Goal: Task Accomplishment & Management: Use online tool/utility

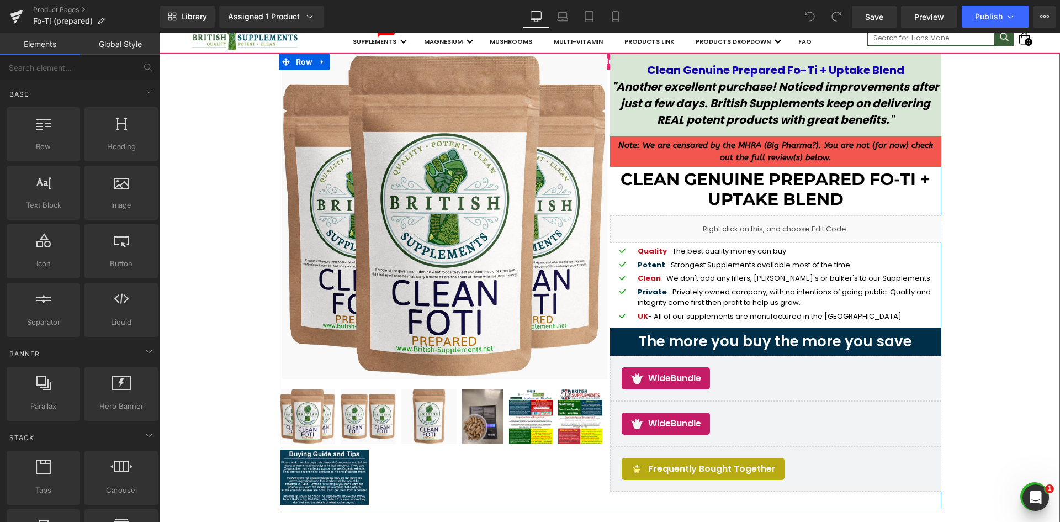
scroll to position [166, 0]
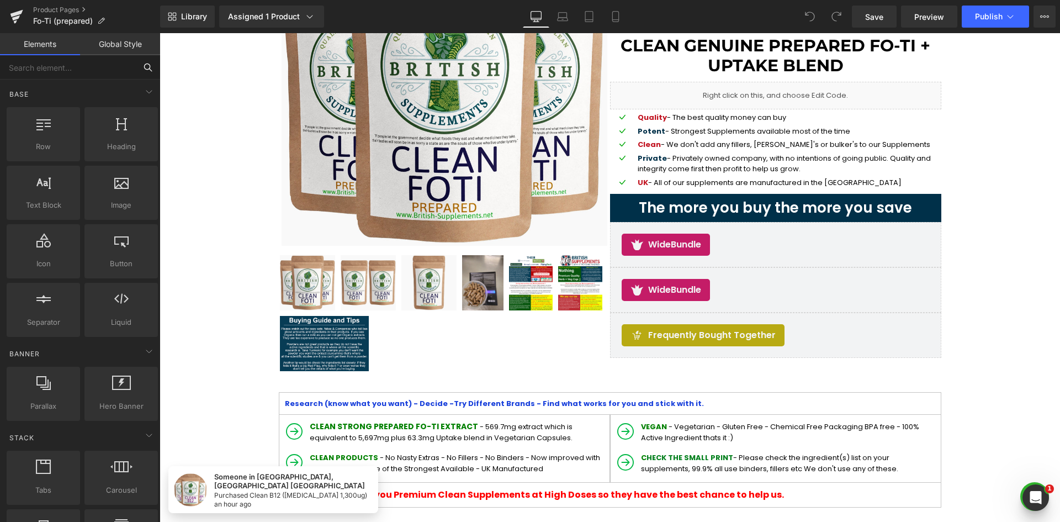
click at [107, 70] on input "text" at bounding box center [68, 67] width 136 height 24
type input "[PERSON_NAME]"
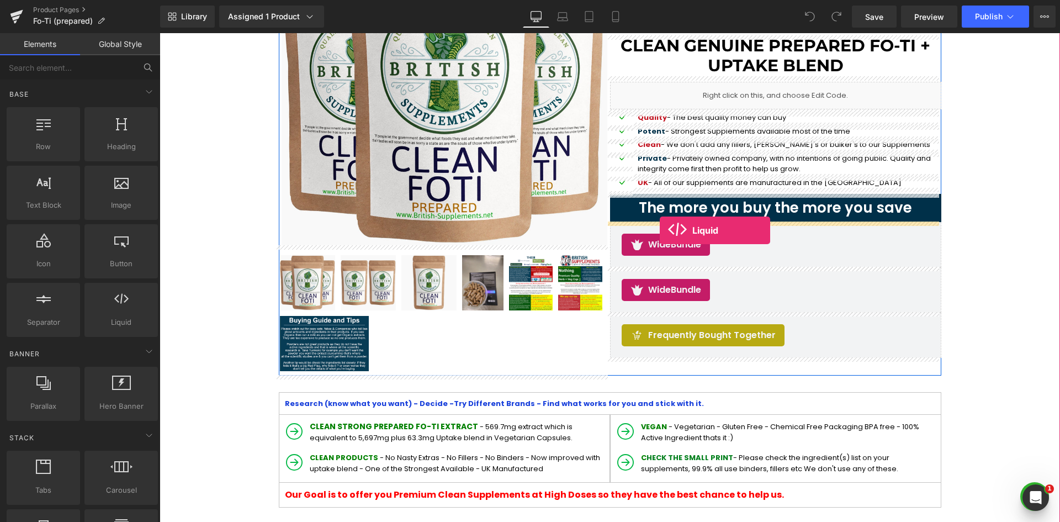
drag, startPoint x: 267, startPoint y: 350, endPoint x: 660, endPoint y: 230, distance: 410.3
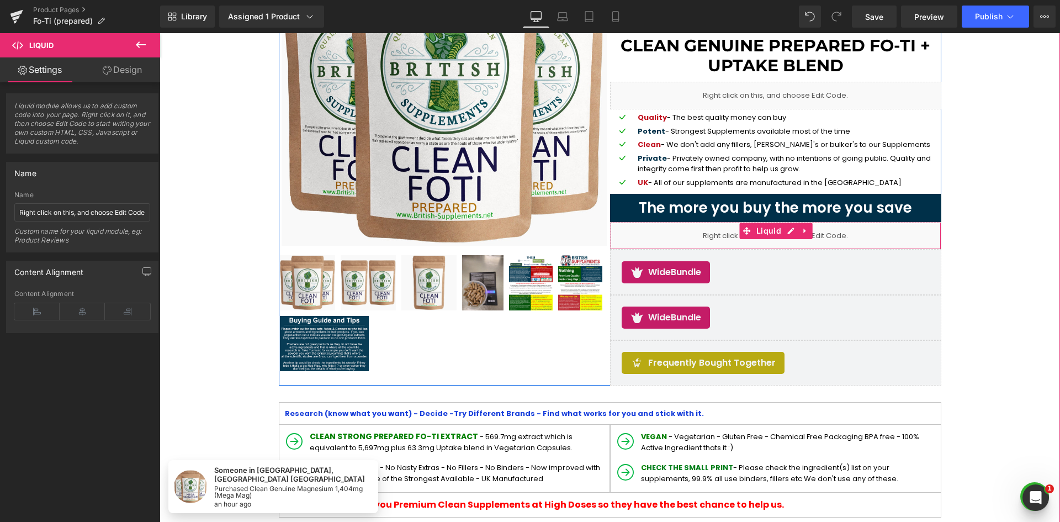
click at [660, 232] on div "Liquid" at bounding box center [775, 236] width 331 height 28
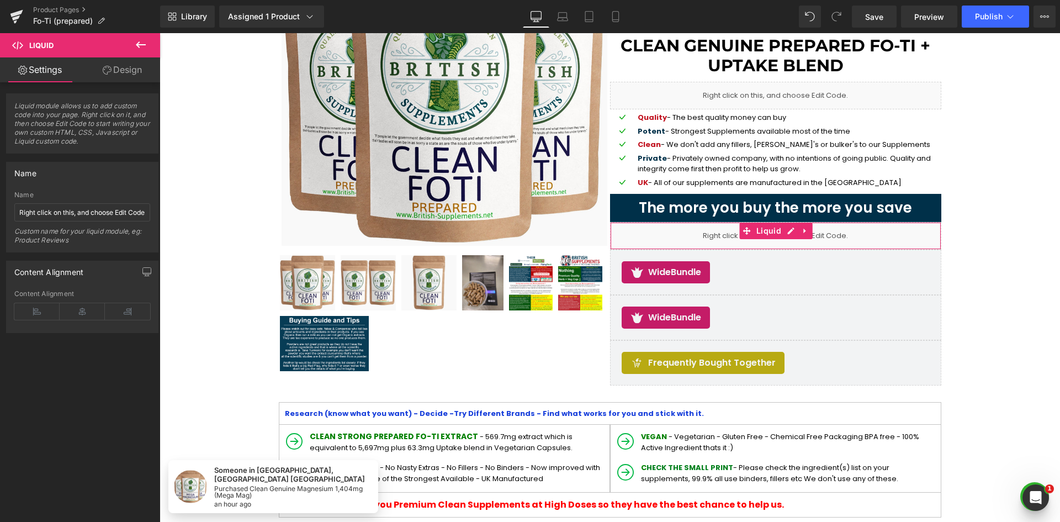
click at [119, 63] on link "Design" at bounding box center [122, 69] width 80 height 25
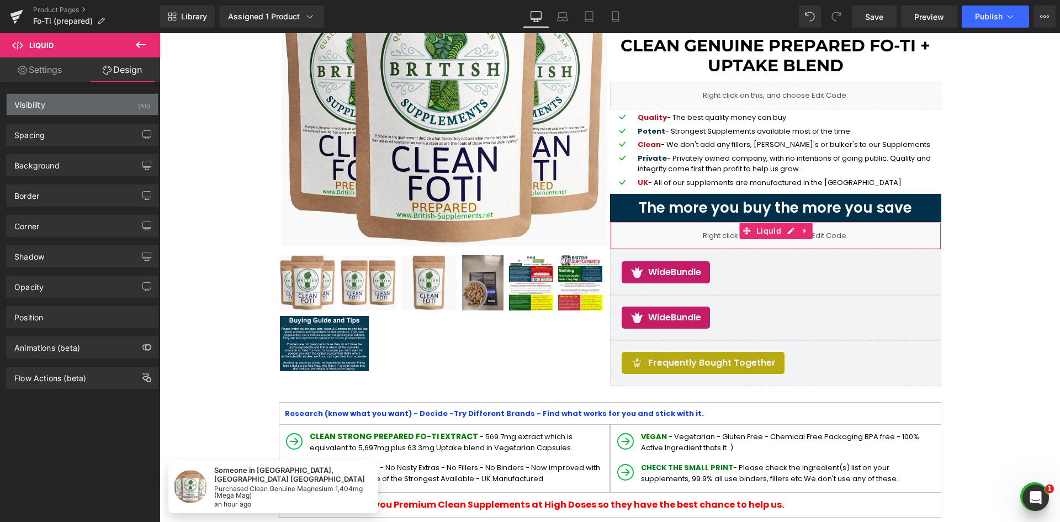
type input "0"
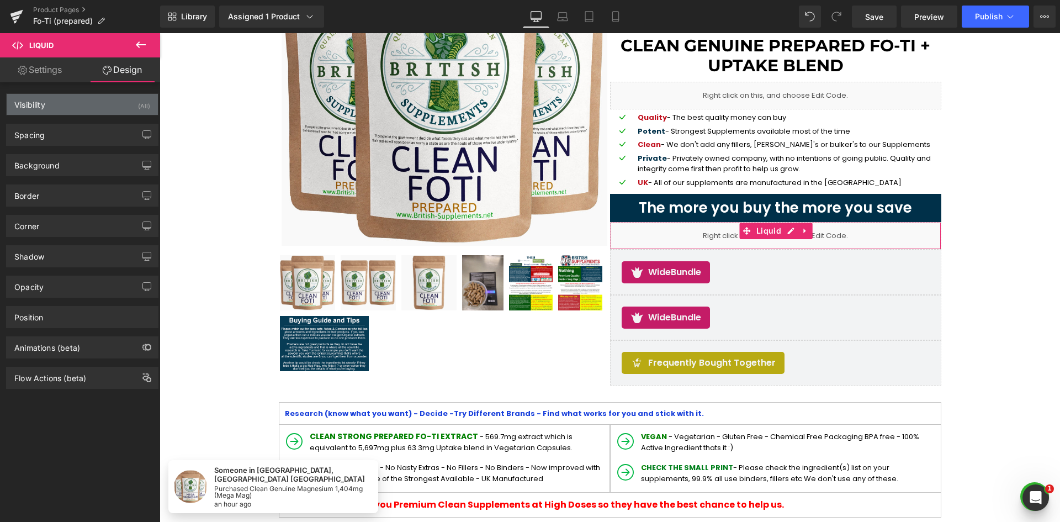
type input "0"
click at [88, 109] on div "Visibility (All)" at bounding box center [82, 104] width 151 height 21
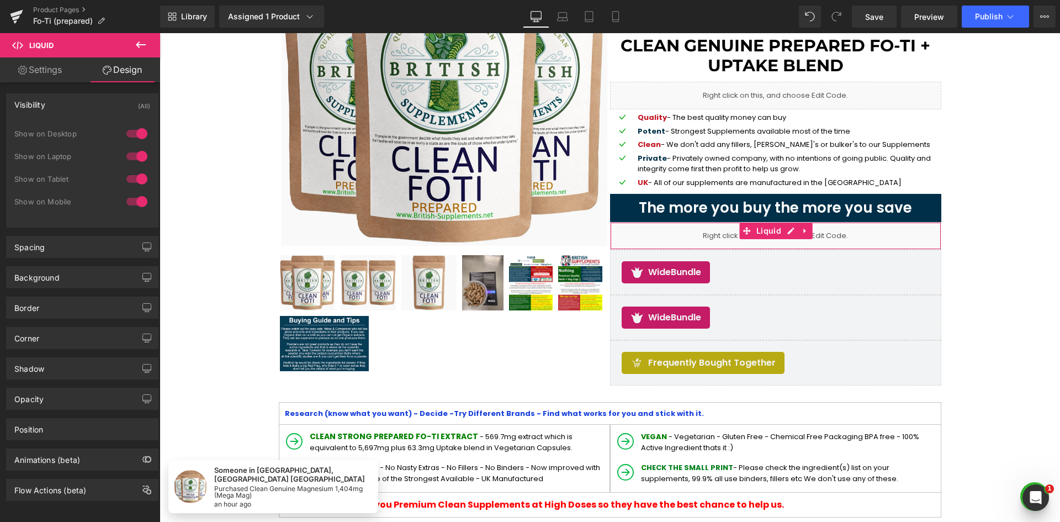
click at [88, 109] on div "Visibility (All)" at bounding box center [82, 104] width 151 height 21
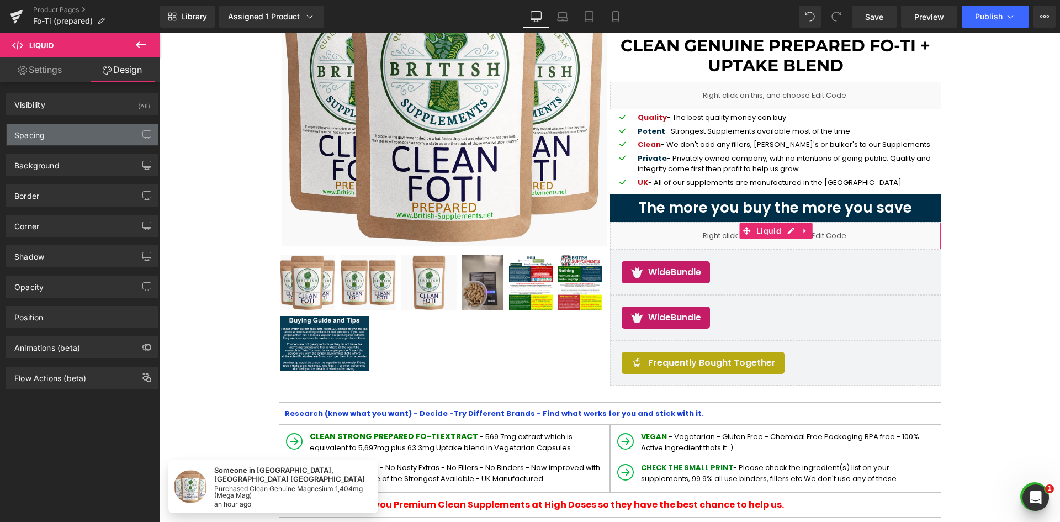
click at [89, 138] on div "Spacing" at bounding box center [82, 134] width 151 height 21
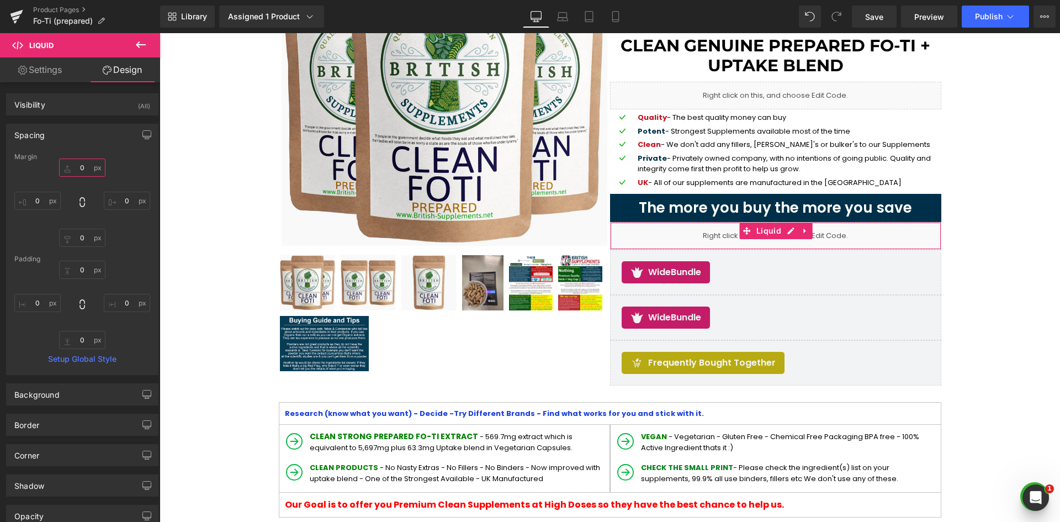
click at [81, 170] on input "0" at bounding box center [82, 167] width 46 height 18
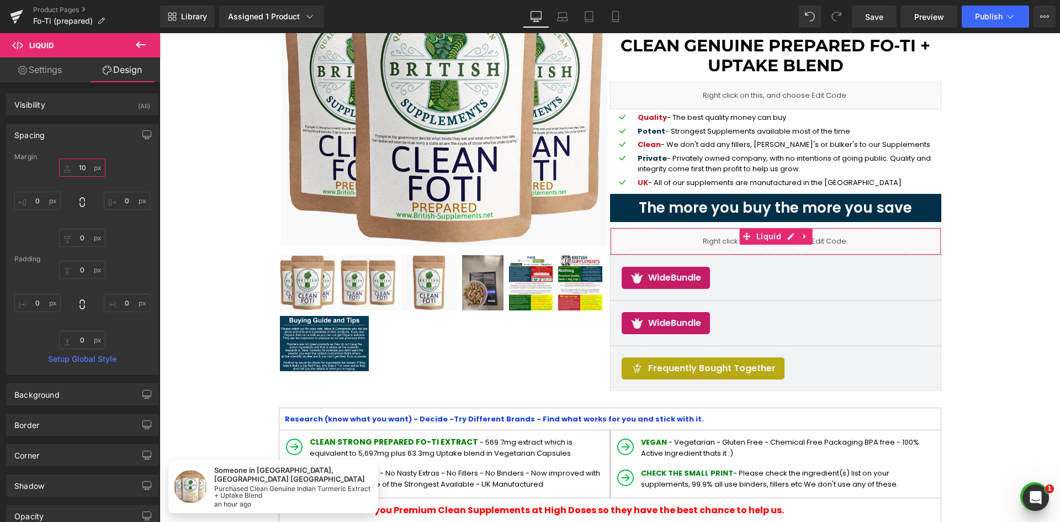
type input "1"
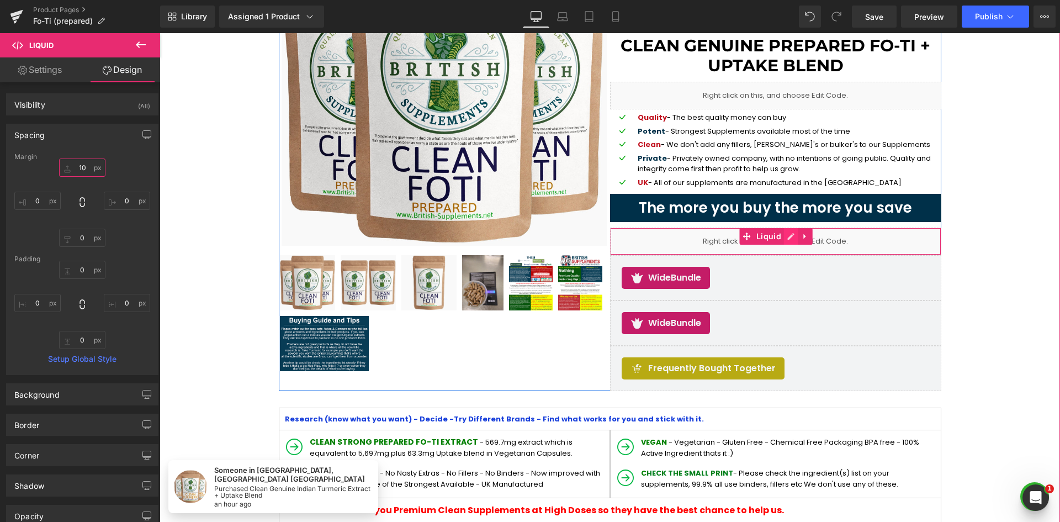
click at [788, 239] on link at bounding box center [791, 236] width 14 height 17
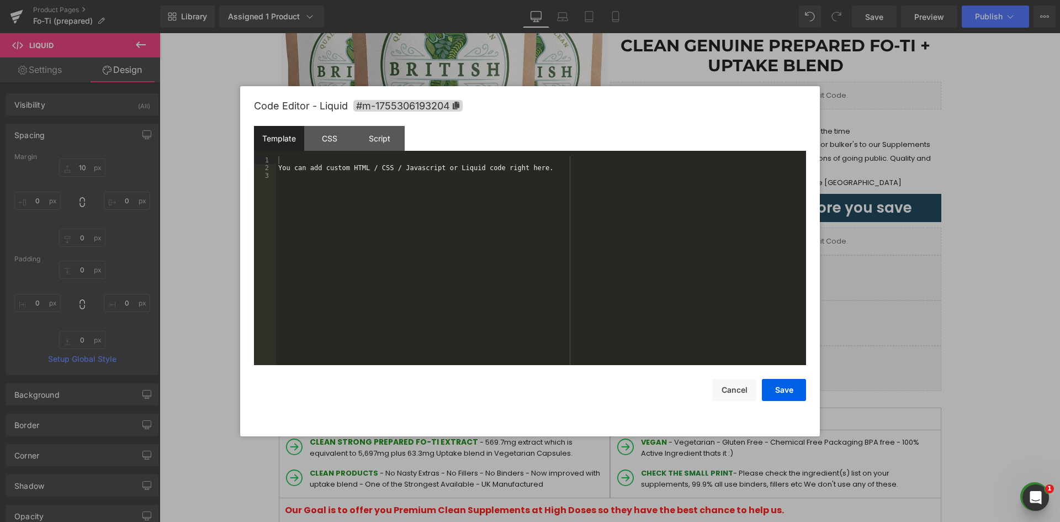
click at [375, 231] on div "You can add custom HTML / CSS / Javascript or Liquid code right here." at bounding box center [541, 268] width 530 height 224
click at [291, 226] on div "You can add custom HTML / CSS / Javascript or Liquid code right here." at bounding box center [541, 268] width 530 height 224
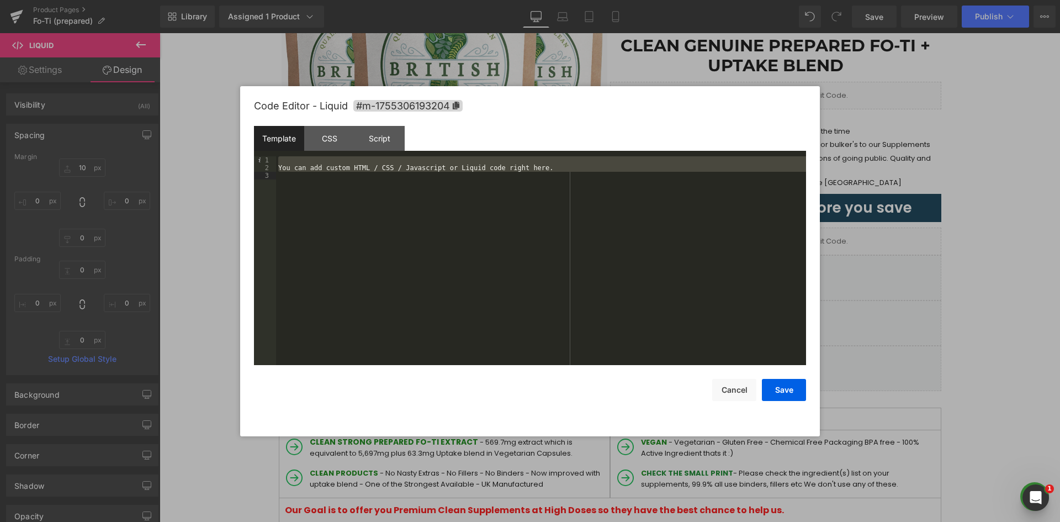
scroll to position [16063, 0]
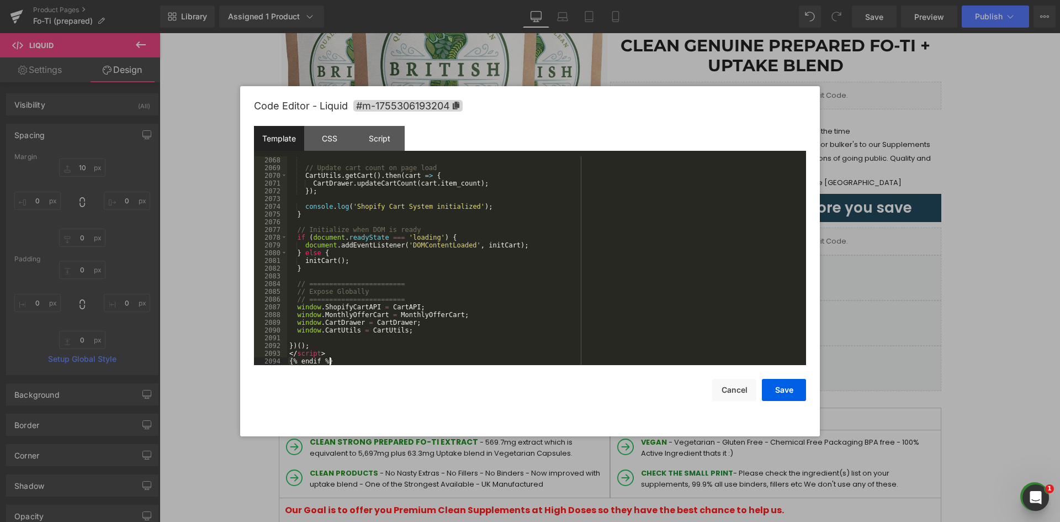
click at [325, 352] on div "// Update cart count on page load CartUtils . getCart ( ) . then ( cart => { Ca…" at bounding box center [544, 268] width 515 height 224
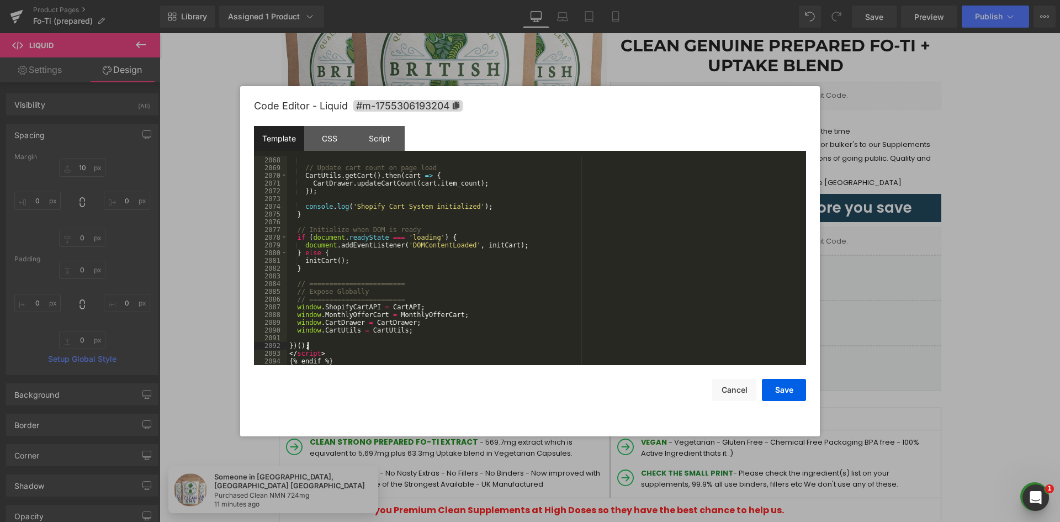
drag, startPoint x: 317, startPoint y: 343, endPoint x: 280, endPoint y: 340, distance: 36.6
click at [279, 340] on pre "2068 2069 2070 2071 2072 2073 2074 2075 2076 2077 2078 2079 2080 2081 2082 2083…" at bounding box center [530, 260] width 552 height 209
click at [299, 344] on div "// Update cart count on page load CartUtils . getCart ( ) . then ( cart => { Ca…" at bounding box center [544, 260] width 515 height 209
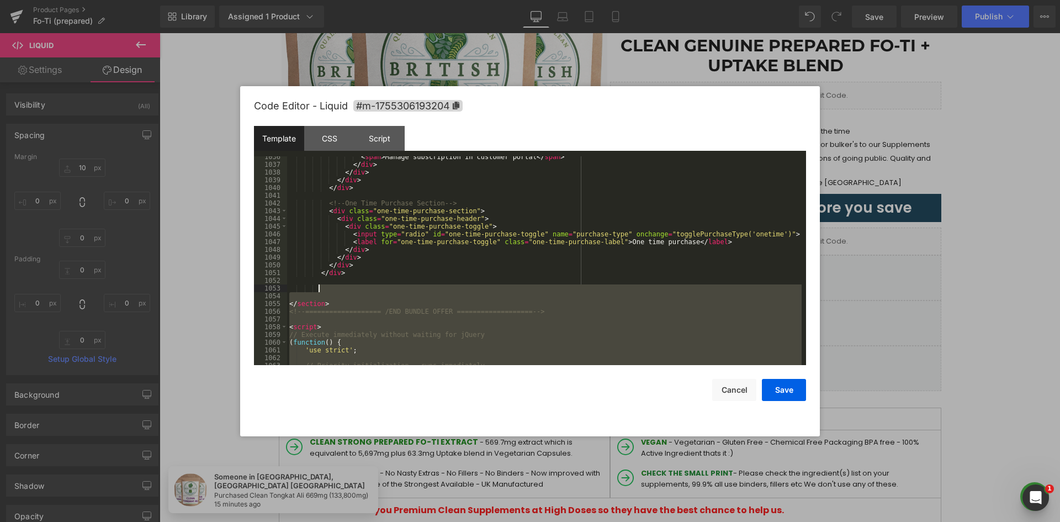
scroll to position [8155, 0]
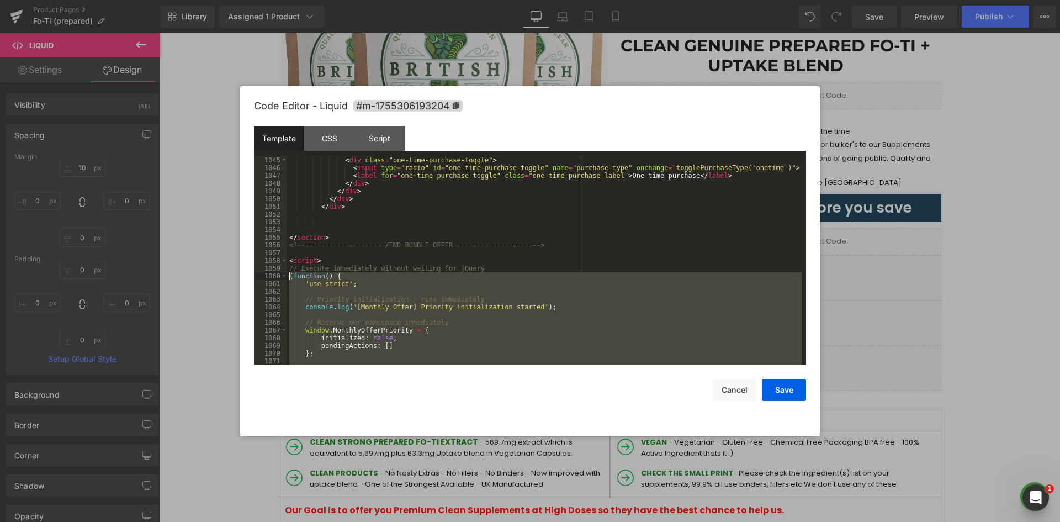
drag, startPoint x: 310, startPoint y: 345, endPoint x: 287, endPoint y: 274, distance: 74.2
click at [287, 274] on div "< div class = "one-time-purchase-toggle" > < input type = "radio" id = "one-tim…" at bounding box center [544, 268] width 515 height 224
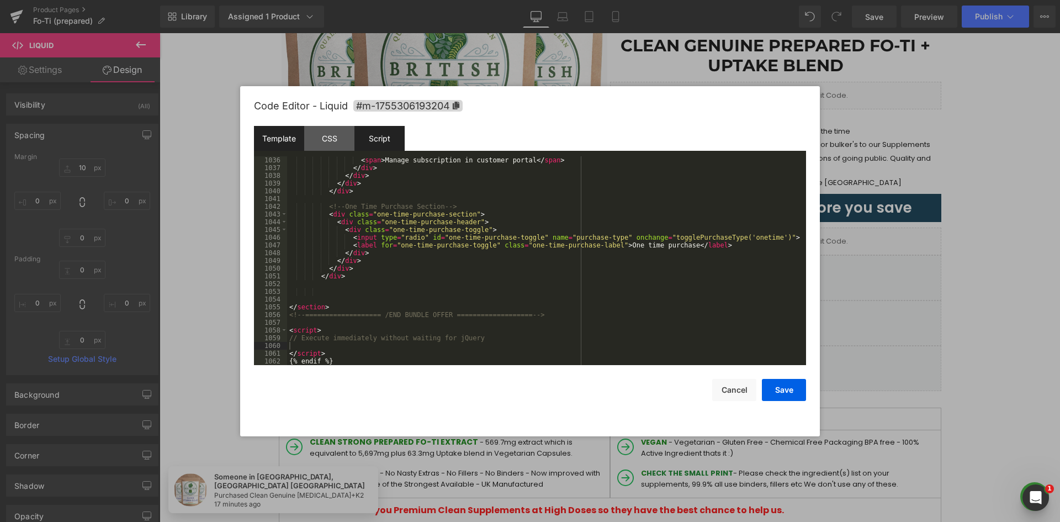
click at [380, 139] on div "Script" at bounding box center [379, 138] width 50 height 25
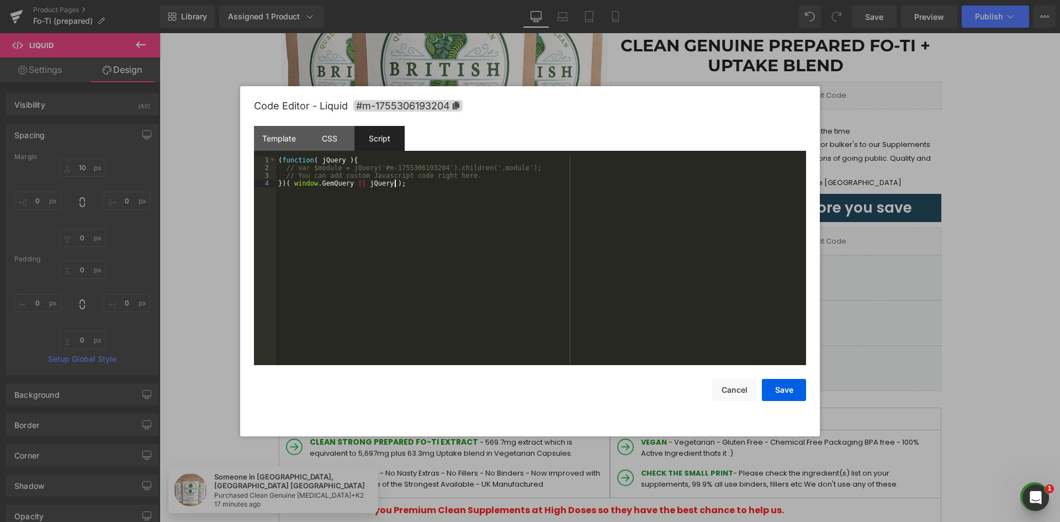
click at [406, 234] on div "( function ( jQuery ) { // var $module = jQuery('#m-1755306193204').children('.…" at bounding box center [541, 268] width 530 height 224
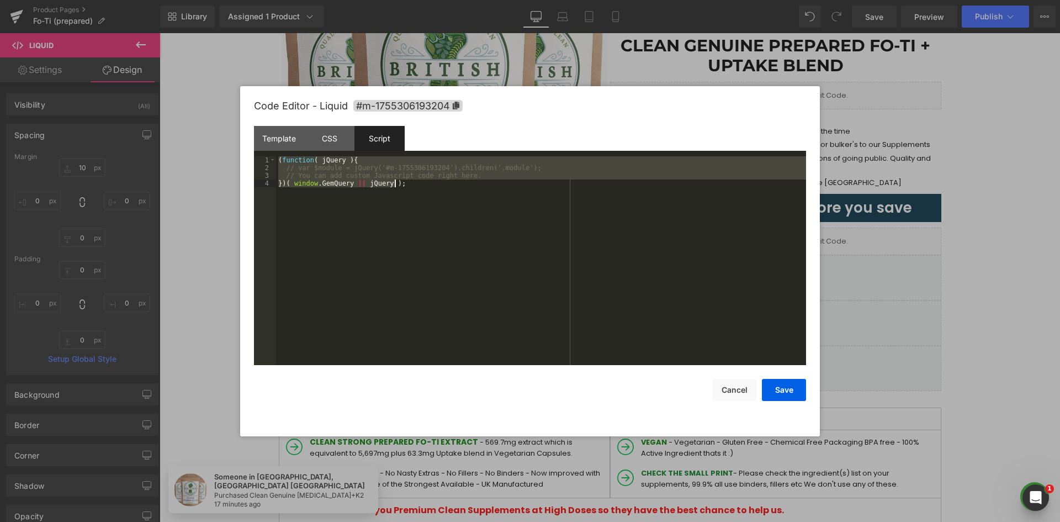
scroll to position [7777, 0]
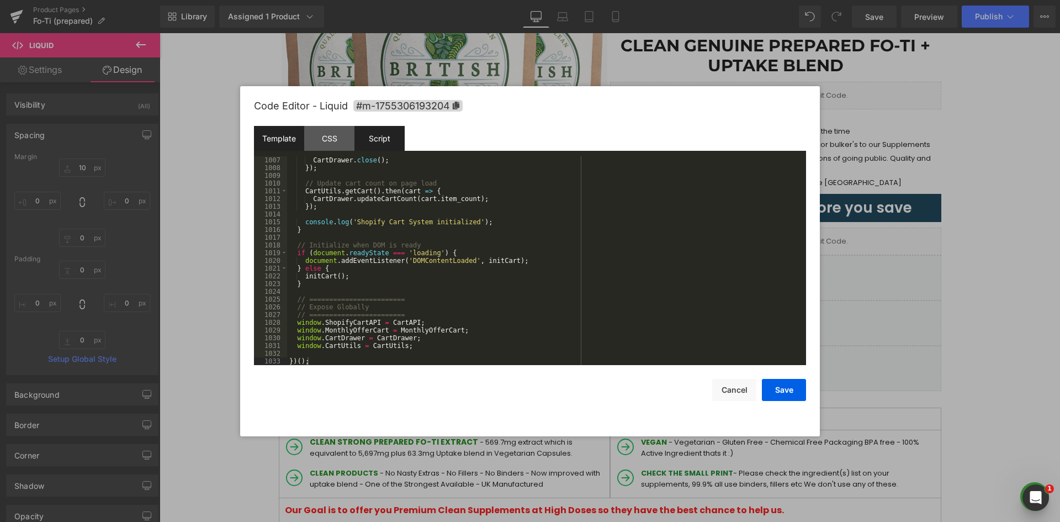
click at [280, 135] on div "Template" at bounding box center [279, 138] width 50 height 25
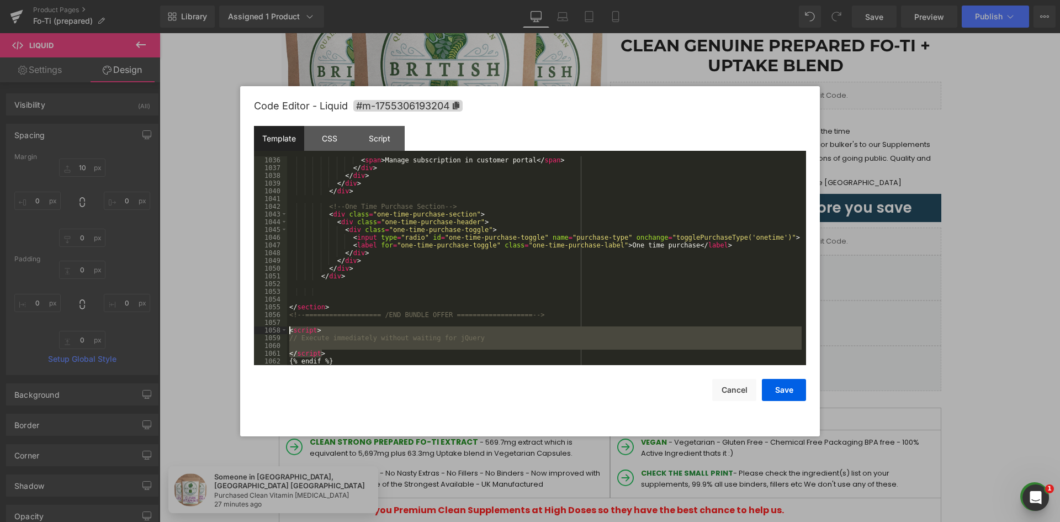
drag, startPoint x: 324, startPoint y: 352, endPoint x: 308, endPoint y: 296, distance: 58.7
click at [287, 326] on div "< span > Manage subscription in customer portal </ span > </ div > </ div > </ …" at bounding box center [544, 268] width 515 height 224
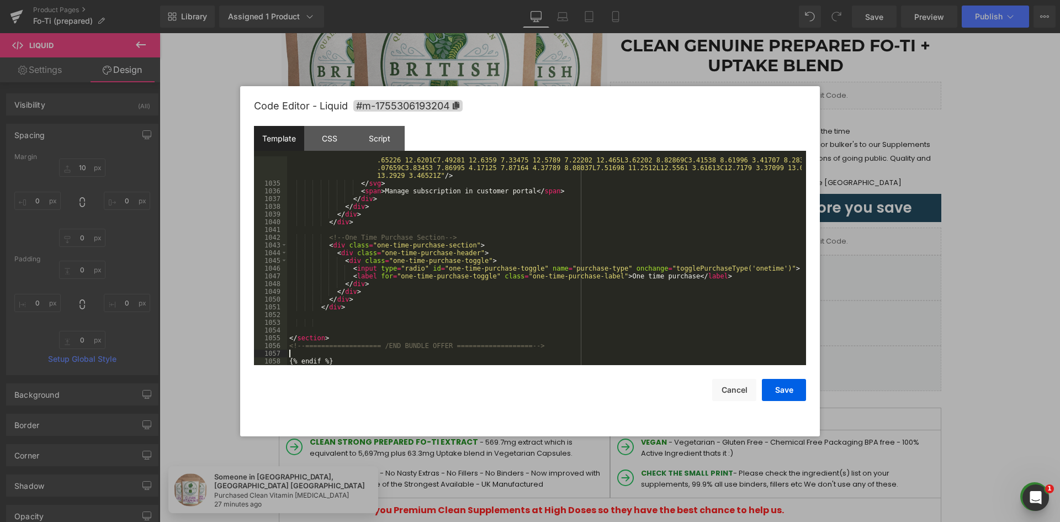
scroll to position [8055, 0]
drag, startPoint x: 521, startPoint y: 342, endPoint x: 273, endPoint y: 348, distance: 248.5
click at [273, 348] on pre "1034 1035 1036 1037 1038 1039 1040 1041 1042 1043 1044 1045 1046 1047 1048 1049…" at bounding box center [530, 260] width 552 height 209
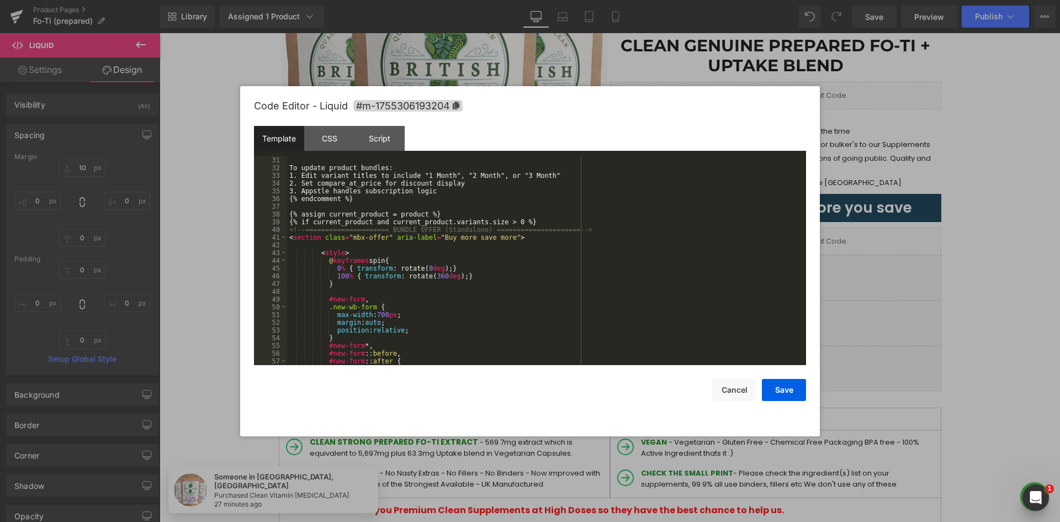
scroll to position [232, 0]
click at [334, 259] on div "To update product bundles: 1. Edit variant titles to include "1 Month", "2 Mont…" at bounding box center [544, 268] width 515 height 224
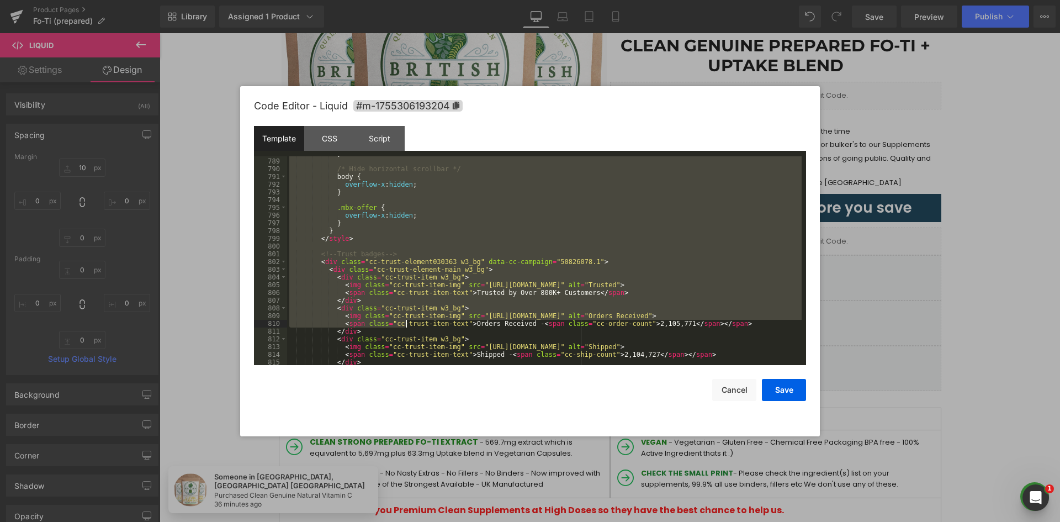
scroll to position [6090, 0]
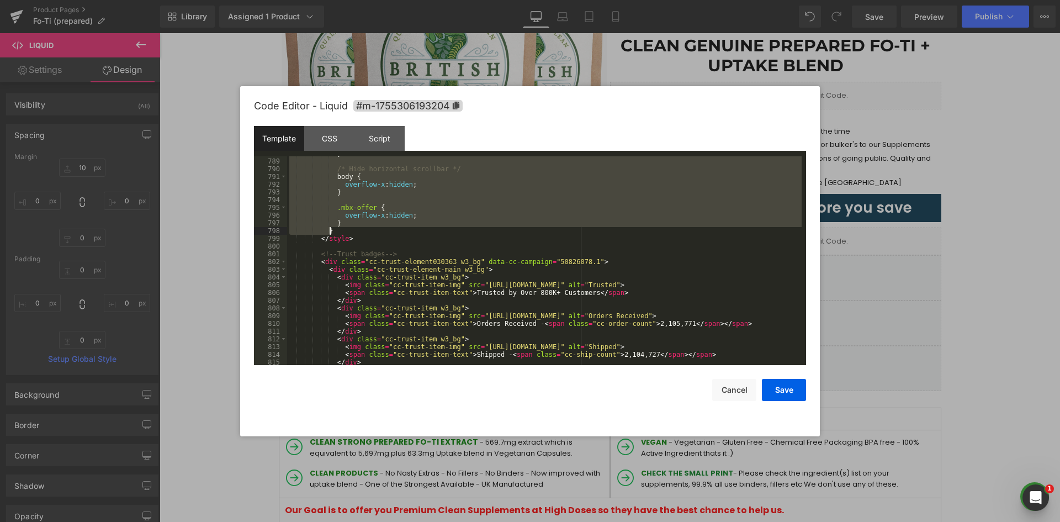
drag, startPoint x: 325, startPoint y: 264, endPoint x: 331, endPoint y: 232, distance: 32.6
click at [331, 232] on div "} /* Hide horizontal scrollbar */ body { overflow-x : hidden ; } .mbx-offer { o…" at bounding box center [544, 262] width 515 height 224
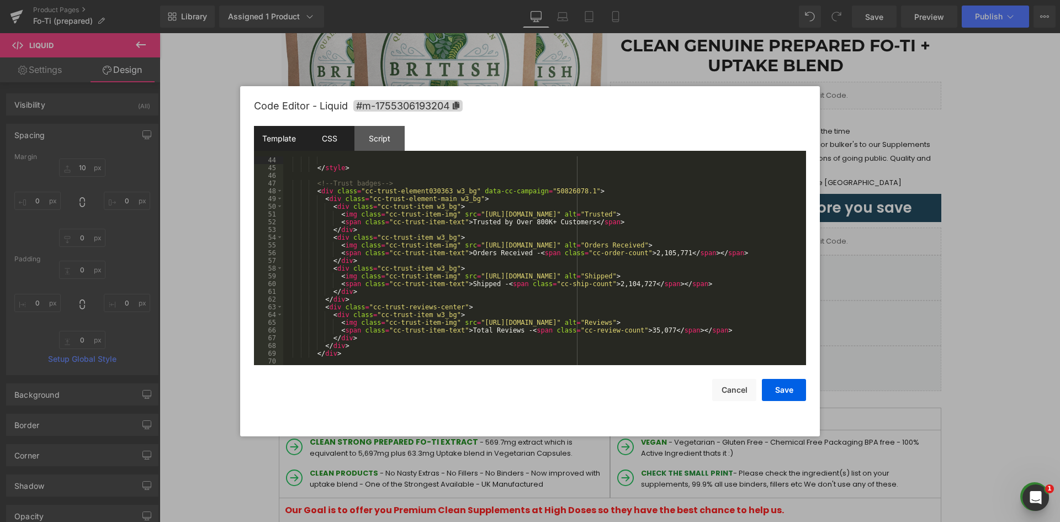
click at [339, 137] on div "CSS" at bounding box center [329, 138] width 50 height 25
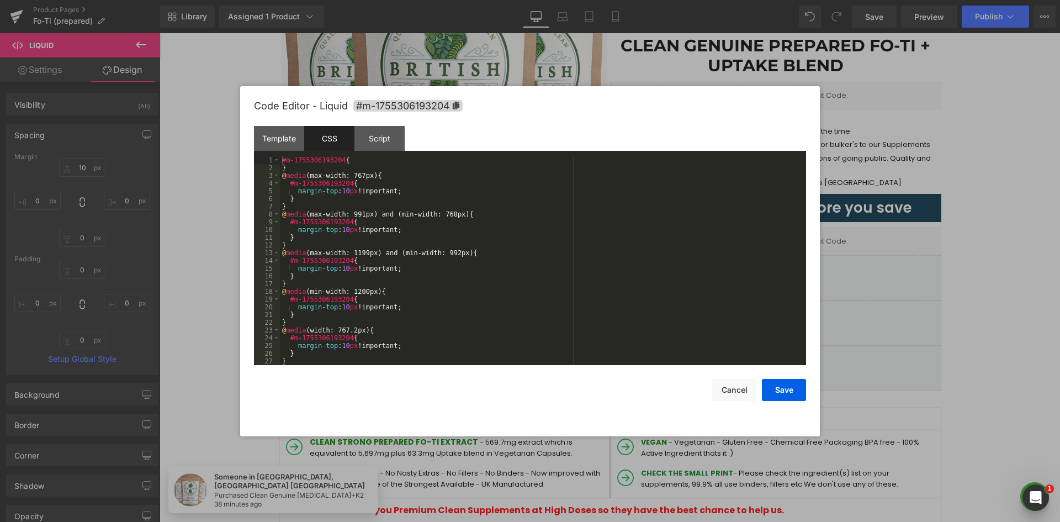
click at [404, 207] on div "#m-1755306193204 { } @ media (max-width: 767px) { #m-1755306193204 { margin-top…" at bounding box center [541, 268] width 522 height 224
click at [412, 208] on div "#m-1755306193204 { } @ media (max-width: 767px) { #m-1755306193204 { margin-top…" at bounding box center [541, 268] width 522 height 224
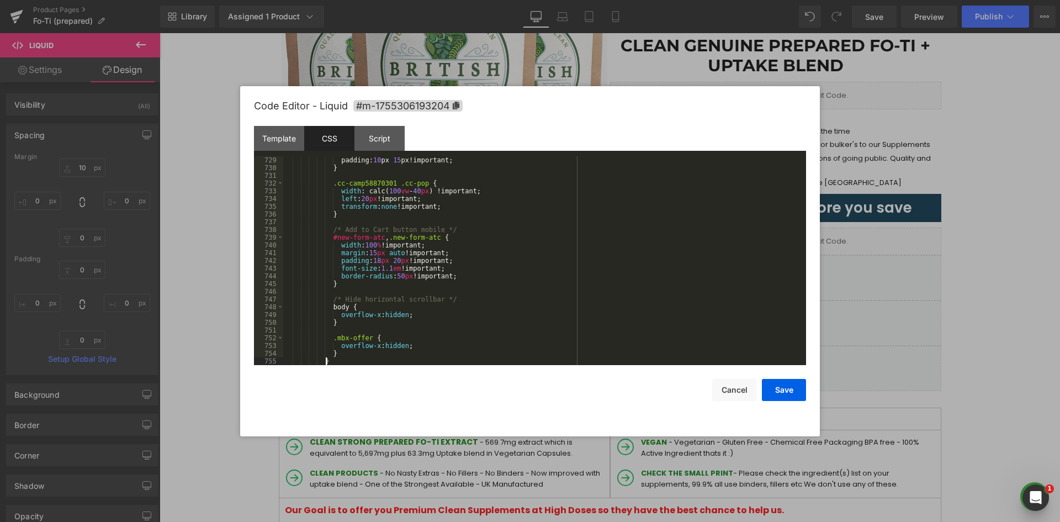
scroll to position [5628, 0]
click at [280, 137] on div "Template" at bounding box center [279, 138] width 50 height 25
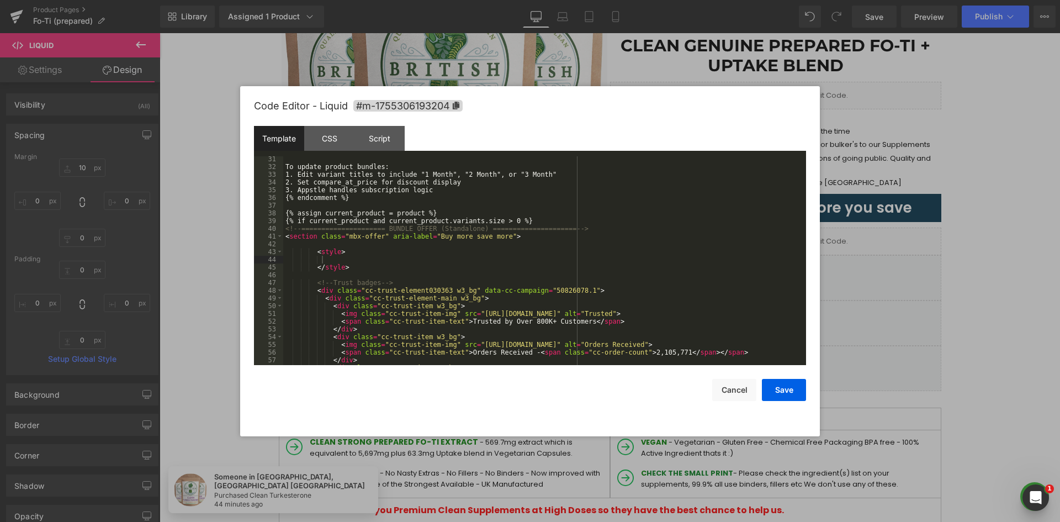
scroll to position [332, 0]
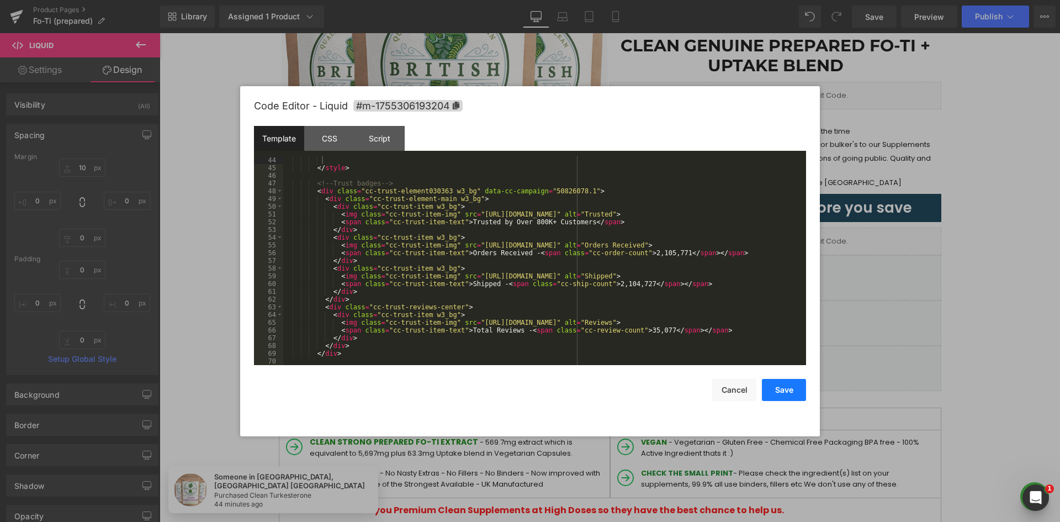
click at [775, 388] on button "Save" at bounding box center [784, 390] width 44 height 22
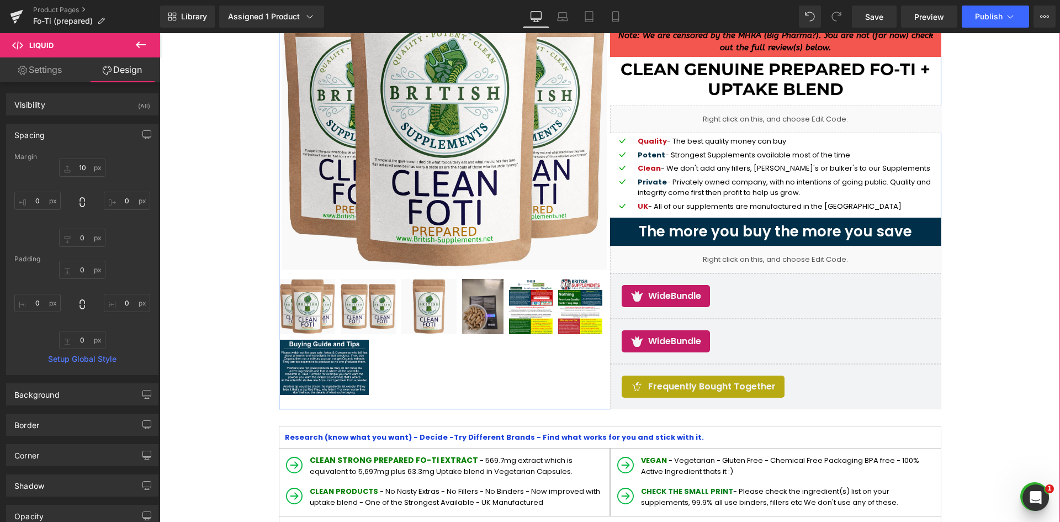
scroll to position [110, 0]
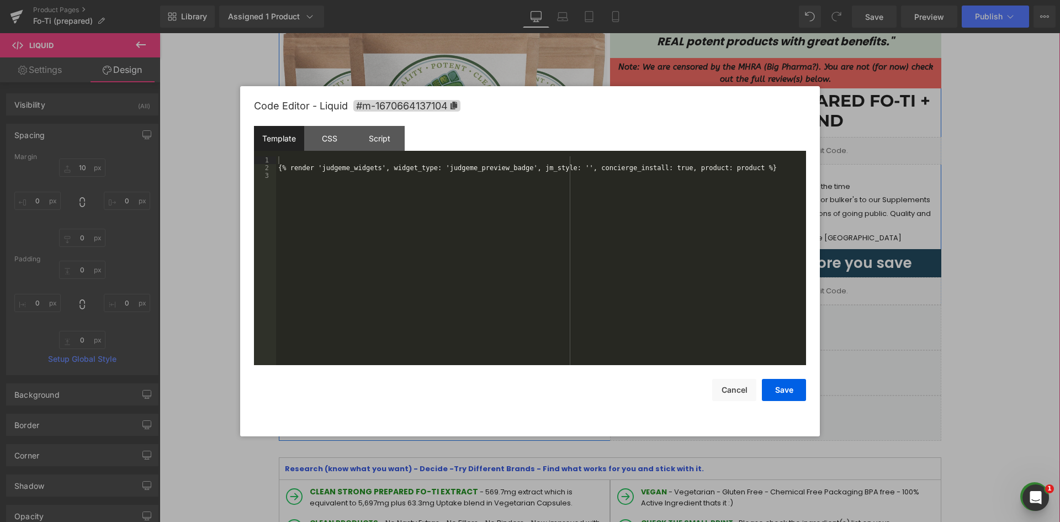
click at [787, 145] on link at bounding box center [788, 145] width 12 height 13
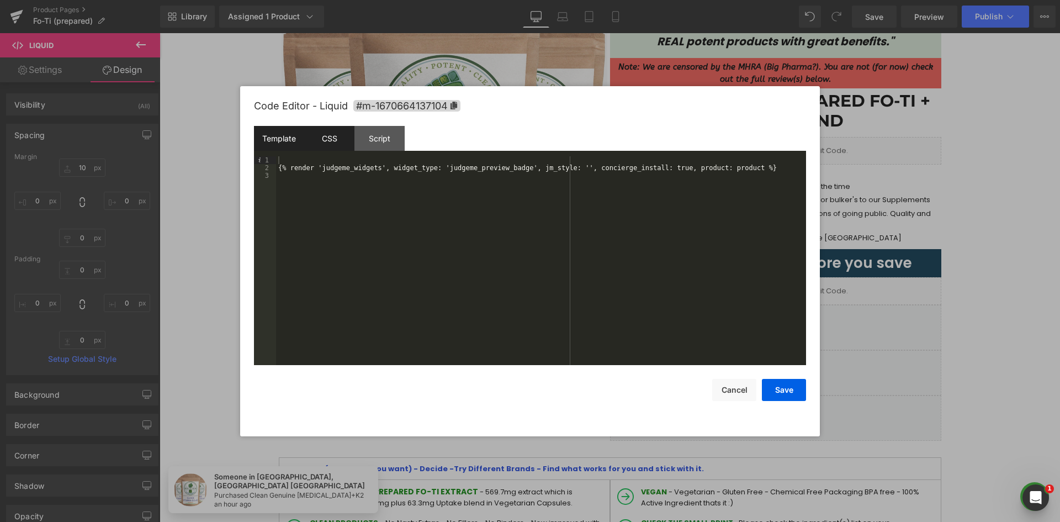
click at [321, 135] on div "CSS" at bounding box center [329, 138] width 50 height 25
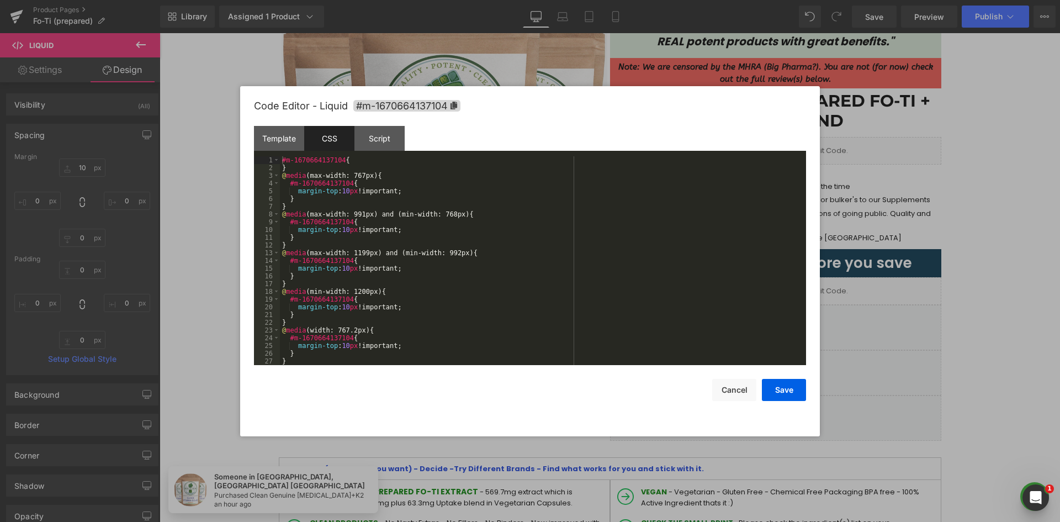
click at [496, 226] on div "#m-1670664137104 { } @ media (max-width: 767px) { #m-1670664137104 { margin-top…" at bounding box center [541, 268] width 522 height 224
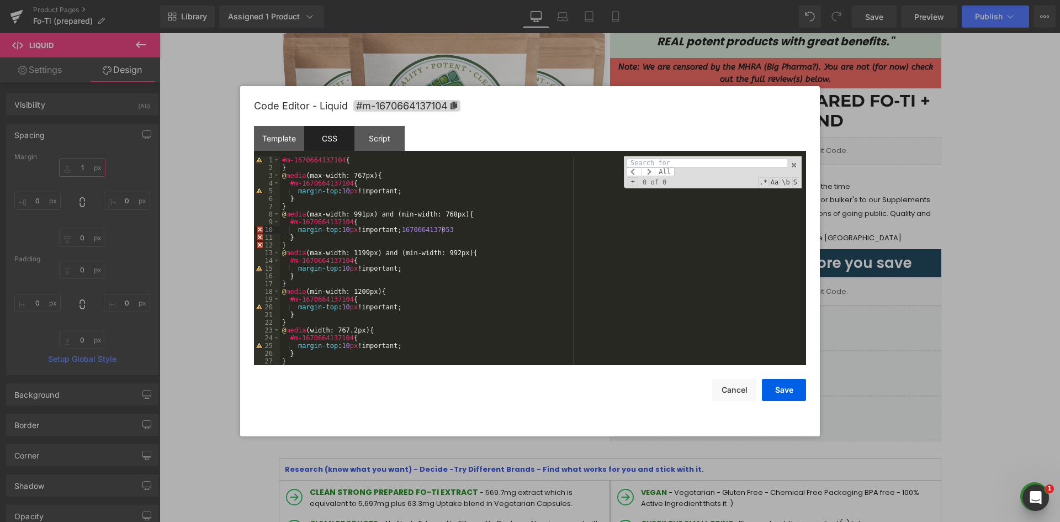
type input "1"
click at [423, 232] on div "#m-1670664137104 { } @ media (max-width: 767px) { #m-1670664137104 { margin-top…" at bounding box center [541, 268] width 522 height 224
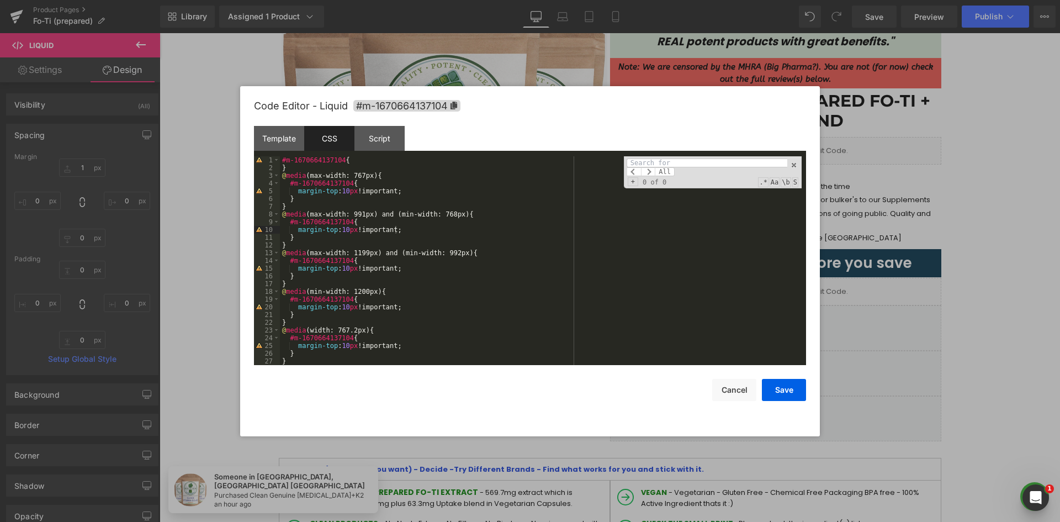
click at [659, 160] on input at bounding box center [707, 162] width 161 height 9
paste input "1670664137053"
click at [629, 165] on input "1670664137053" at bounding box center [707, 162] width 161 height 9
type input "1670664137053"
click at [735, 395] on button "Cancel" at bounding box center [734, 390] width 44 height 22
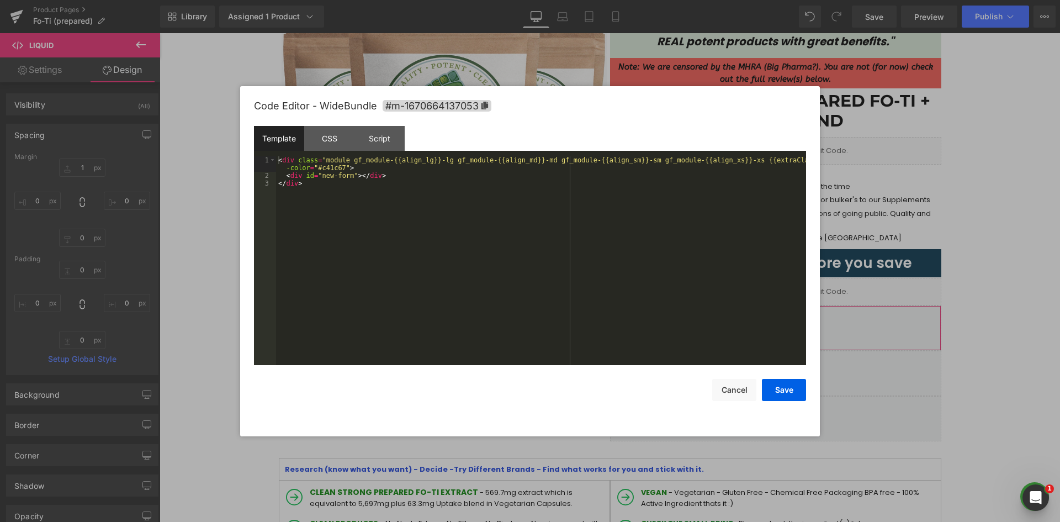
click at [824, 366] on body "Liquid You are previewing how the will restyle your page. You can not edit Elem…" at bounding box center [530, 261] width 1060 height 522
click at [339, 141] on div "CSS" at bounding box center [329, 138] width 50 height 25
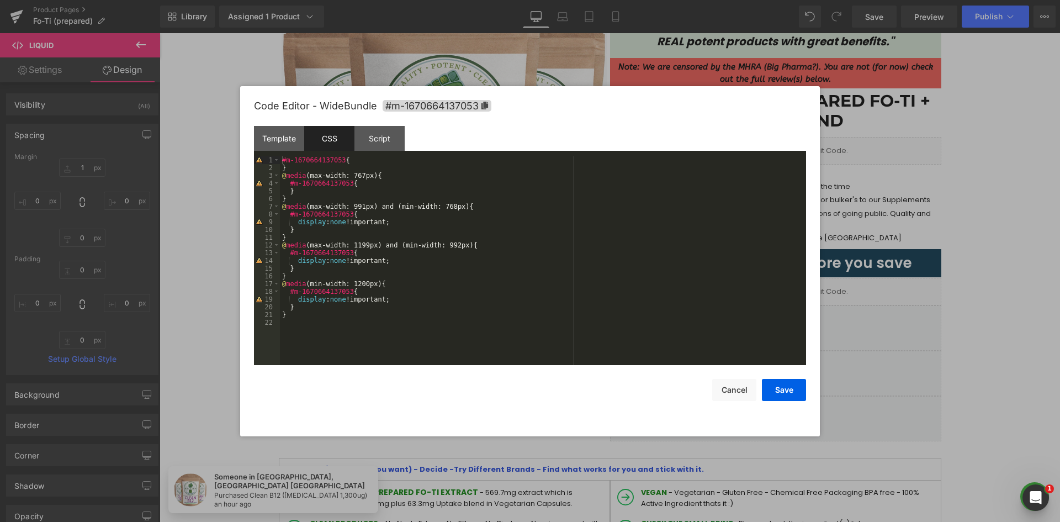
click at [493, 252] on div "#m-1670664137053 { } @ media (max-width: 767px) { #m-1670664137053 { } } @ medi…" at bounding box center [543, 268] width 526 height 224
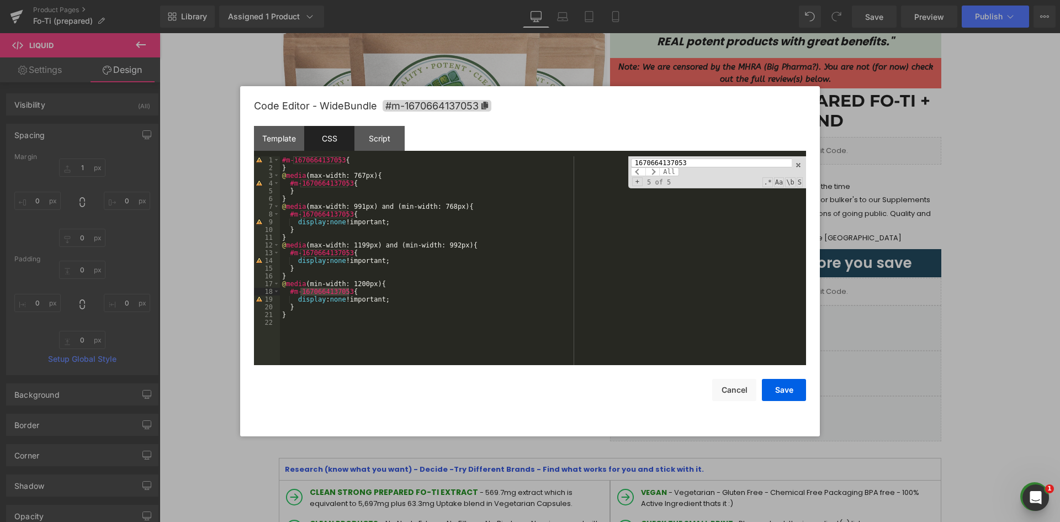
click at [636, 165] on input "1670664137053" at bounding box center [711, 162] width 161 height 9
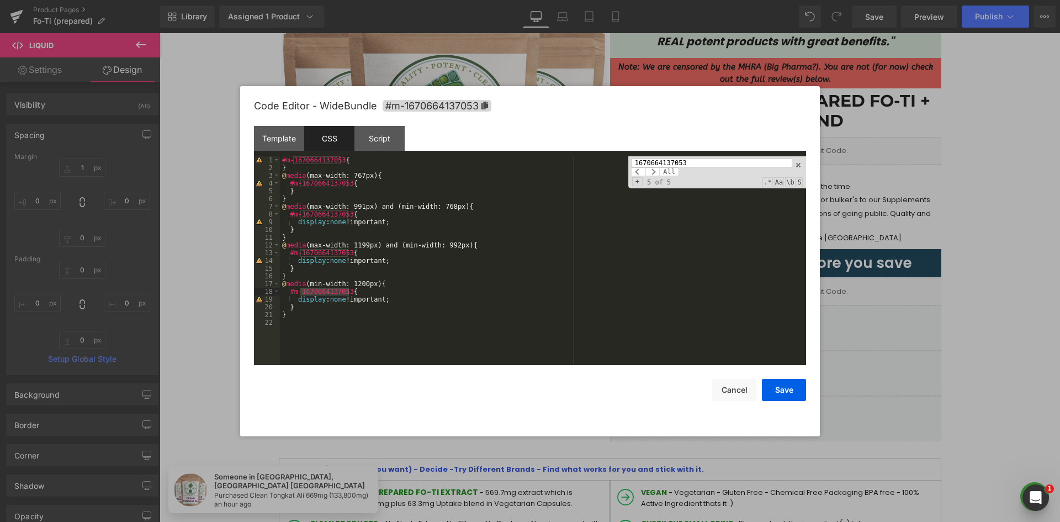
type input "1670664137053"
click at [391, 143] on div "Script" at bounding box center [379, 138] width 50 height 25
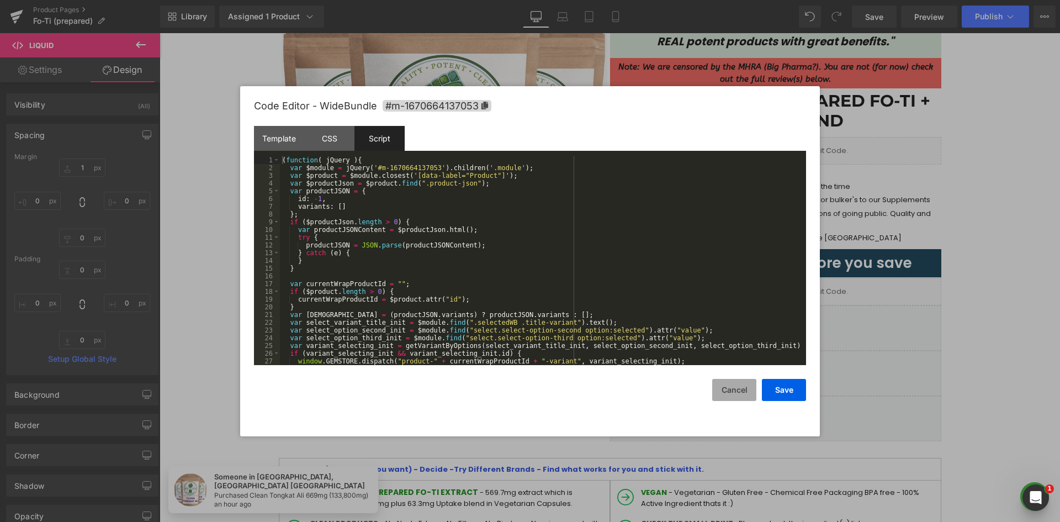
click at [724, 390] on button "Cancel" at bounding box center [734, 390] width 44 height 22
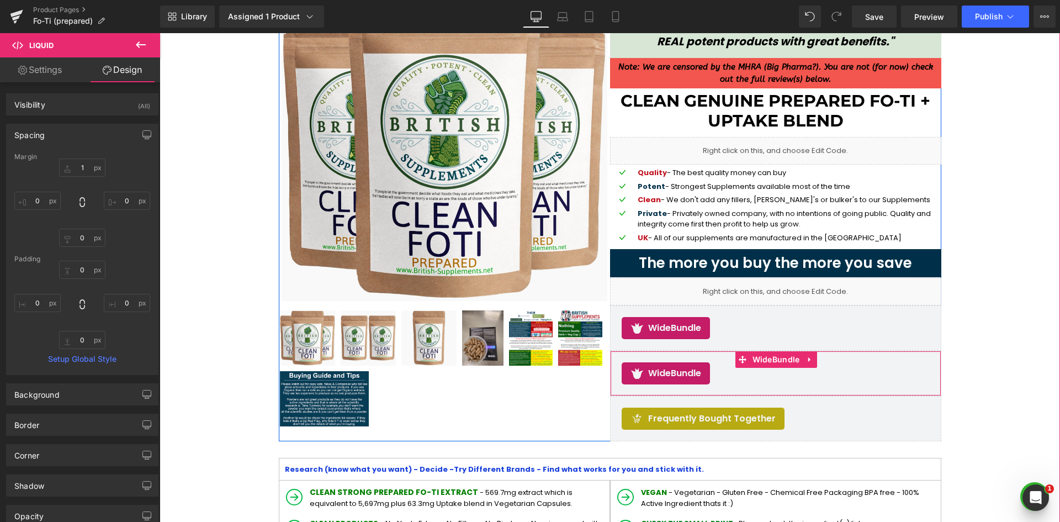
click at [753, 378] on div "WideBundle" at bounding box center [776, 373] width 308 height 22
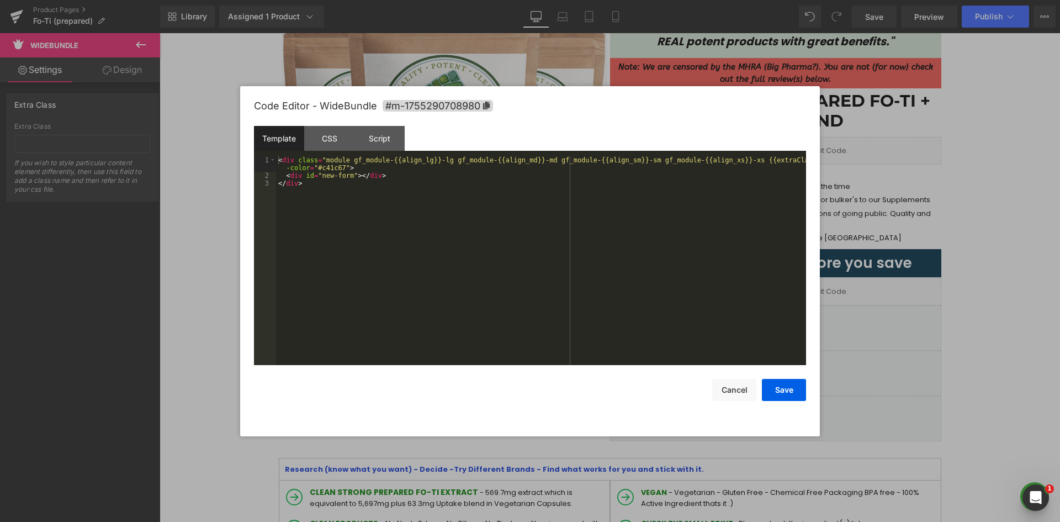
click at [739, 0] on div "Liquid You are previewing how the will restyle your page. You can not edit Elem…" at bounding box center [530, 0] width 1060 height 0
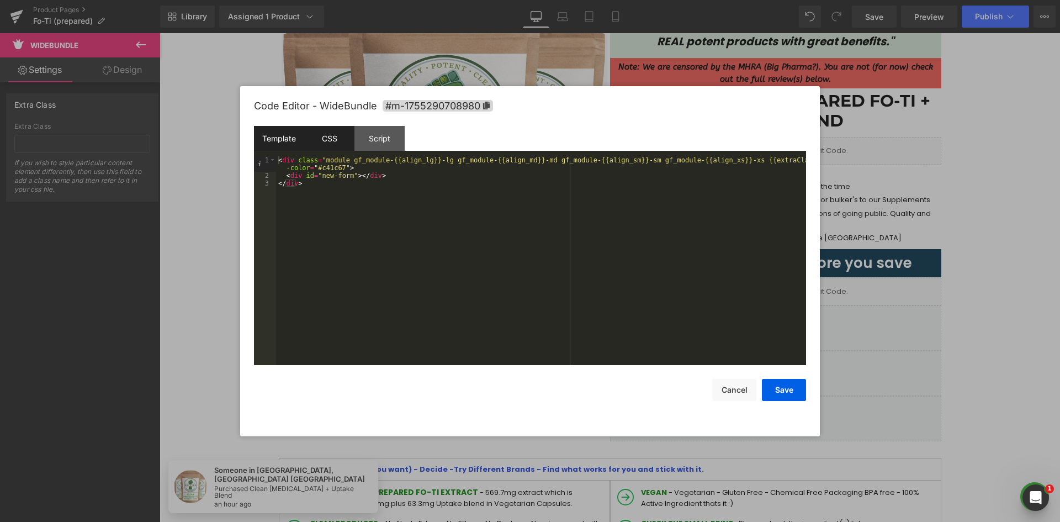
click at [348, 133] on div "CSS" at bounding box center [329, 138] width 50 height 25
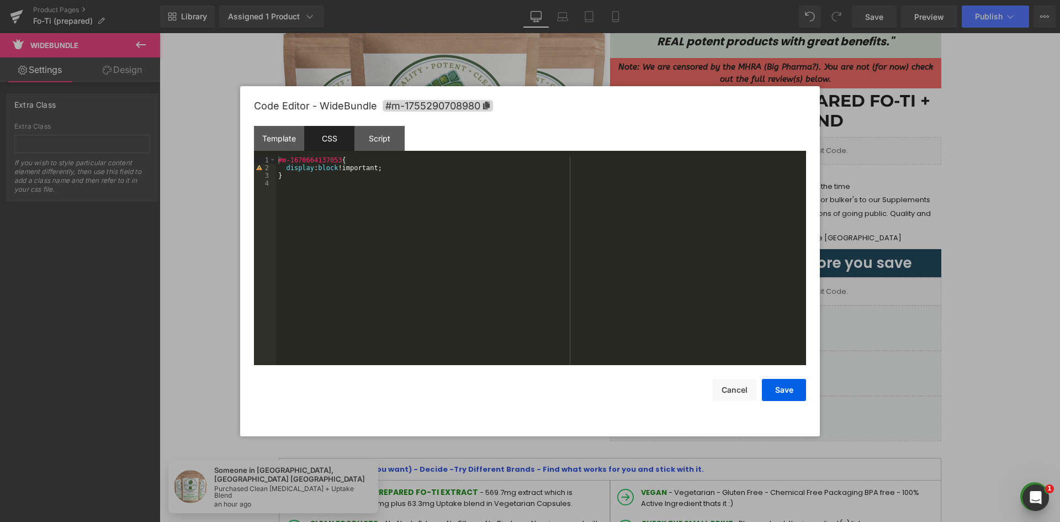
click at [334, 168] on div "#m-1670664137053 { display : block !important; }" at bounding box center [541, 268] width 530 height 224
click at [373, 166] on div "#m-1670664137053 { display : block !important; }" at bounding box center [541, 268] width 530 height 224
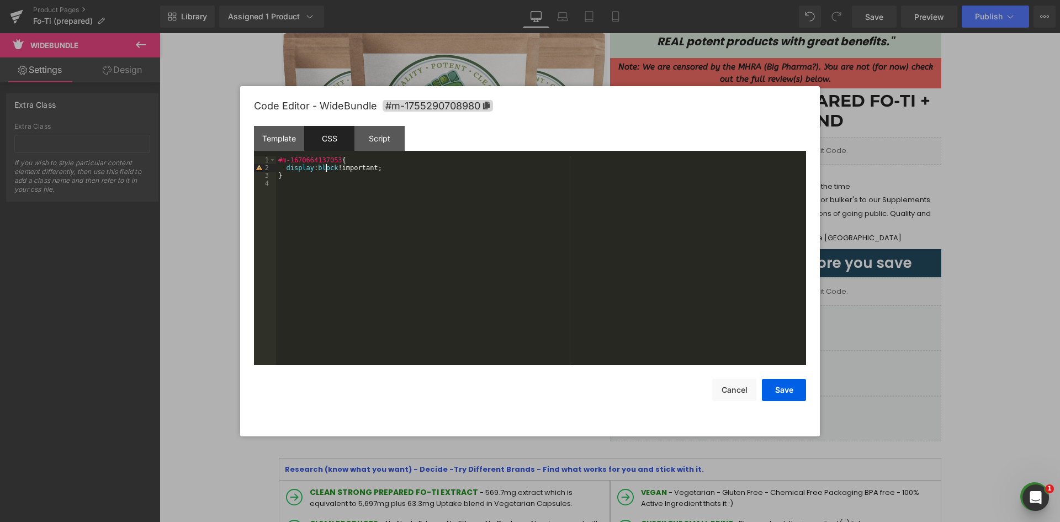
click at [326, 171] on div "#m-1670664137053 { display : block !important; }" at bounding box center [541, 268] width 530 height 224
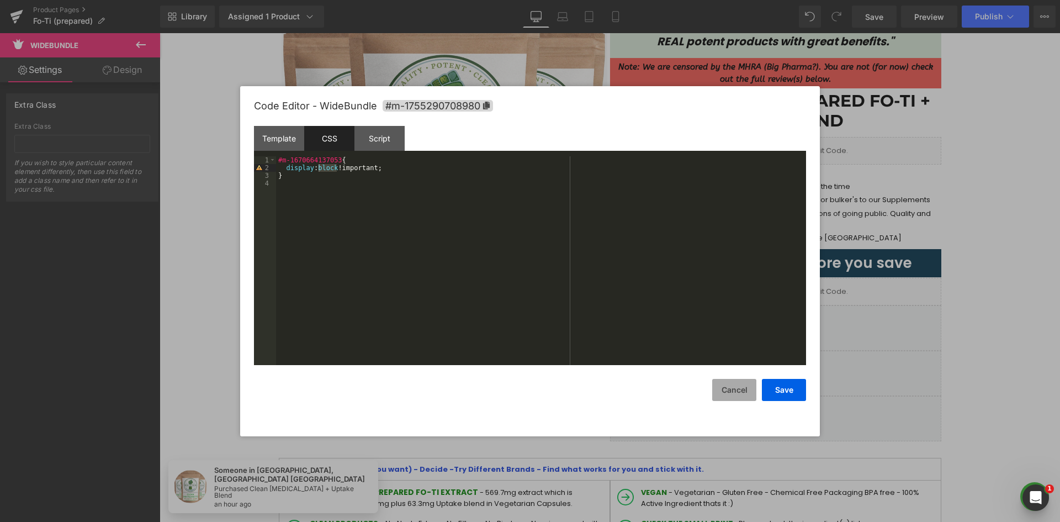
click at [725, 391] on button "Cancel" at bounding box center [734, 390] width 44 height 22
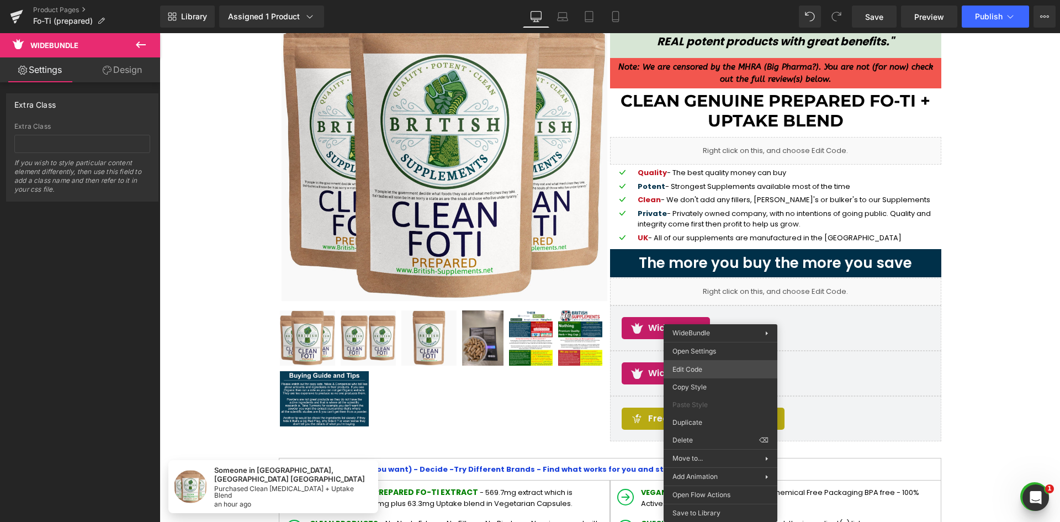
click at [705, 0] on div "Liquid You are previewing how the will restyle your page. You can not edit Elem…" at bounding box center [530, 0] width 1060 height 0
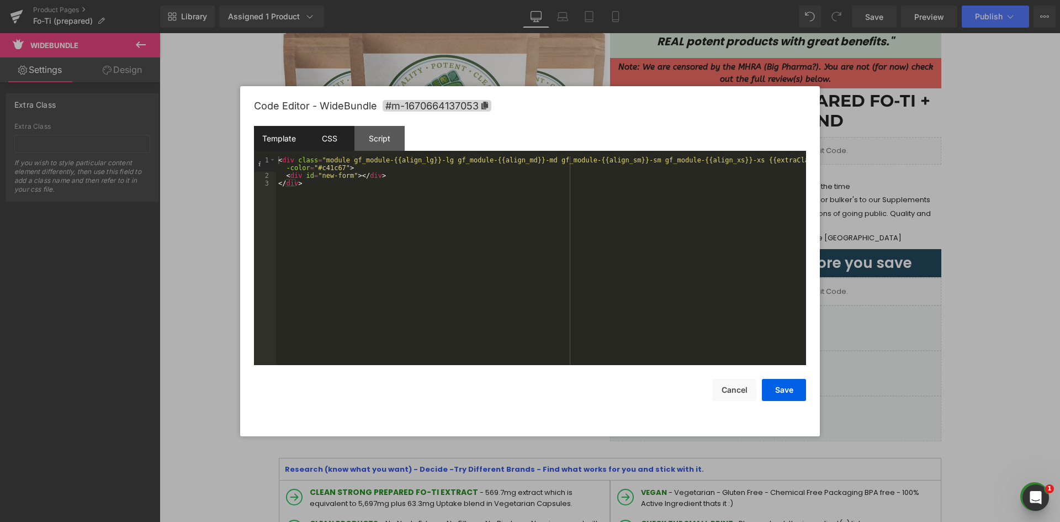
click at [336, 135] on div "CSS" at bounding box center [329, 138] width 50 height 25
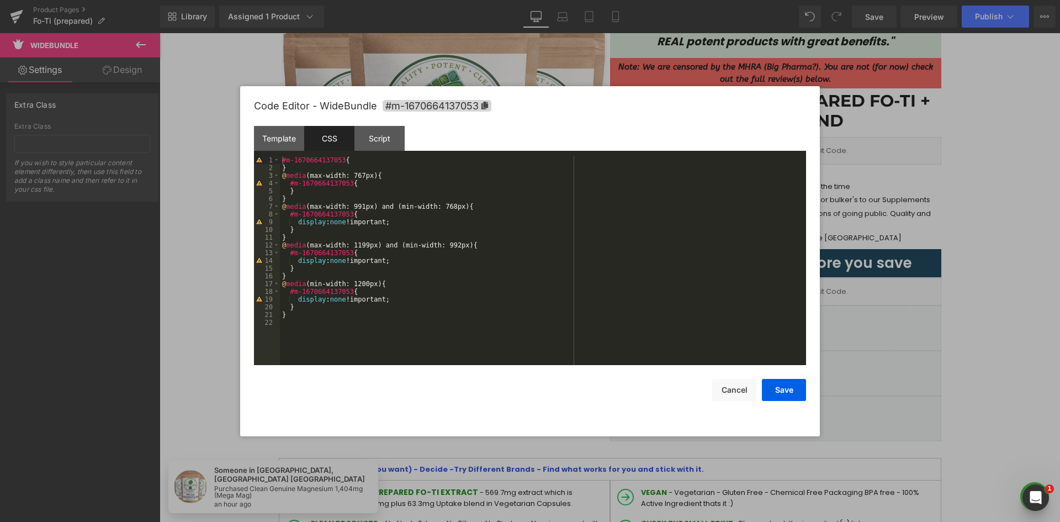
click at [349, 161] on div "#m-1670664137053 { } @ media (max-width: 767px) { #m-1670664137053 { } } @ medi…" at bounding box center [543, 268] width 526 height 224
drag, startPoint x: 298, startPoint y: 224, endPoint x: 396, endPoint y: 225, distance: 98.3
click at [396, 225] on div "#m-1670664137053 { } @ media (max-width: 767px) { #m-1670664137053 { } } @ medi…" at bounding box center [543, 268] width 526 height 224
click at [348, 160] on div "#m-1670664137053 { } @ media (max-width: 767px) { #m-1670664137053 { } } @ medi…" at bounding box center [543, 268] width 526 height 224
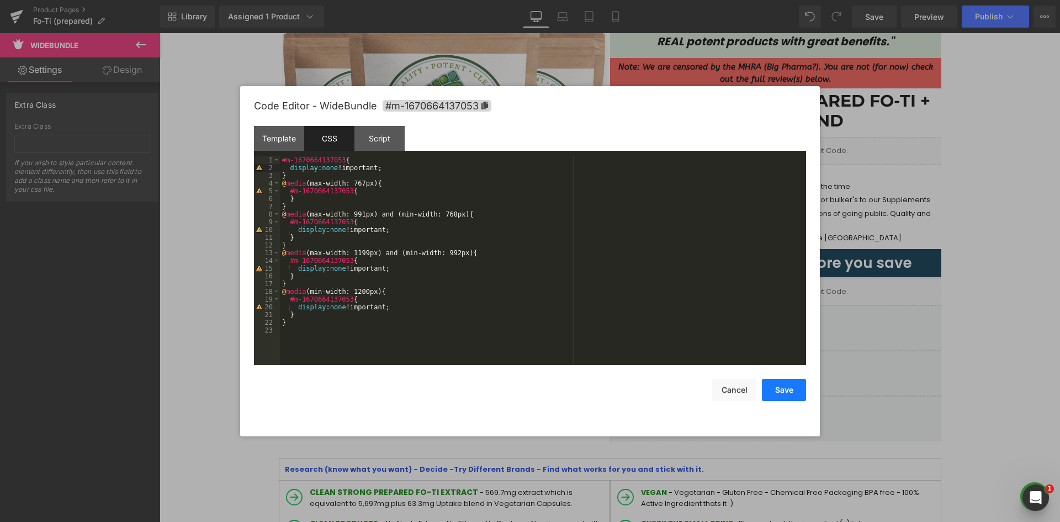
click at [779, 385] on button "Save" at bounding box center [784, 390] width 44 height 22
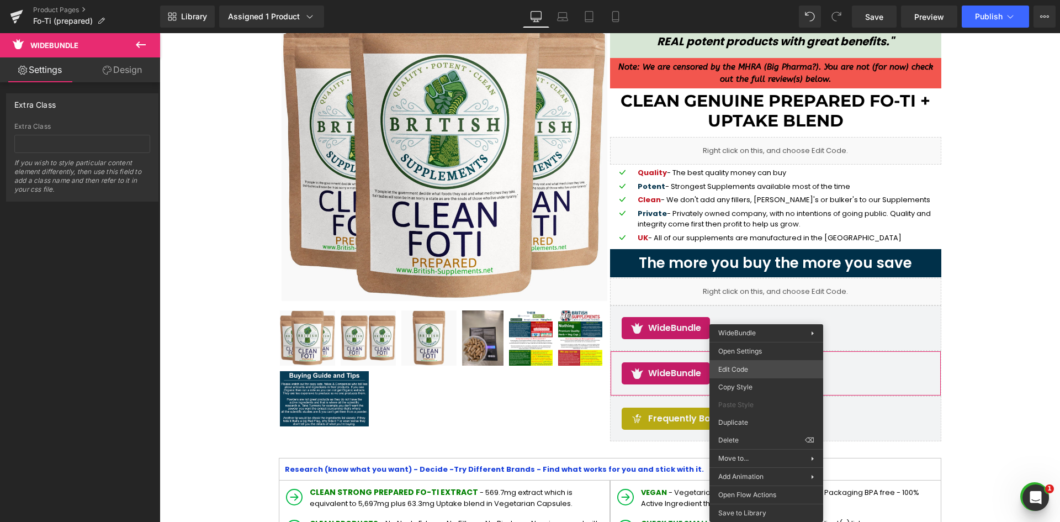
click at [751, 0] on div "Liquid You are previewing how the will restyle your page. You can not edit Elem…" at bounding box center [530, 0] width 1060 height 0
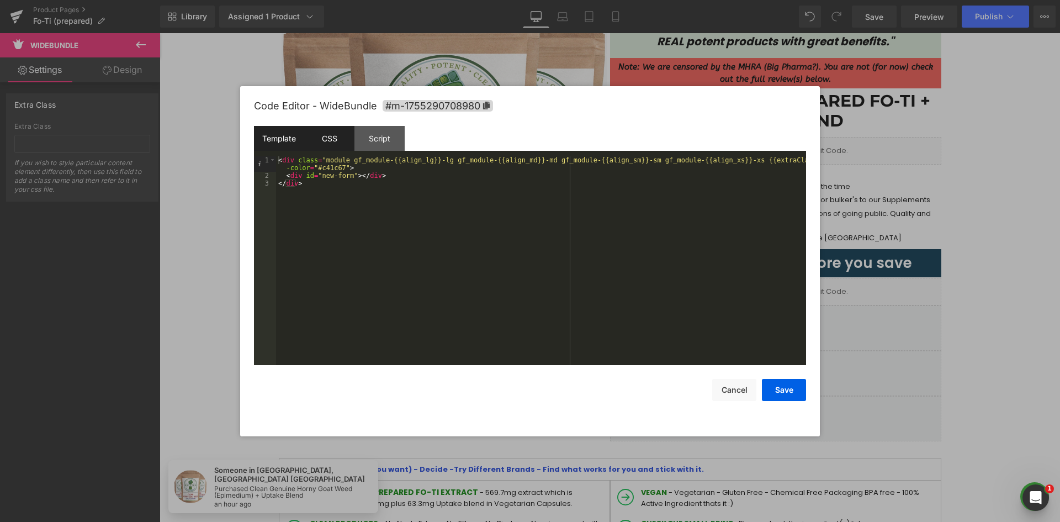
click at [326, 146] on div "CSS" at bounding box center [329, 138] width 50 height 25
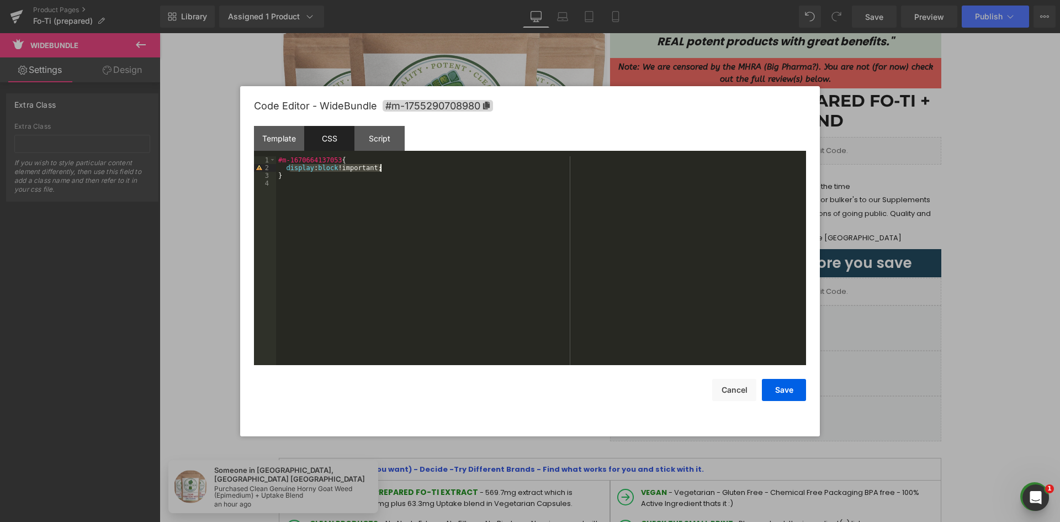
drag, startPoint x: 288, startPoint y: 167, endPoint x: 382, endPoint y: 168, distance: 93.9
click at [382, 168] on div "#m-1670664137053 { display : block !important; }" at bounding box center [541, 268] width 530 height 224
click at [382, 168] on div "#m-1670664137053 { display : block !important; }" at bounding box center [541, 260] width 530 height 209
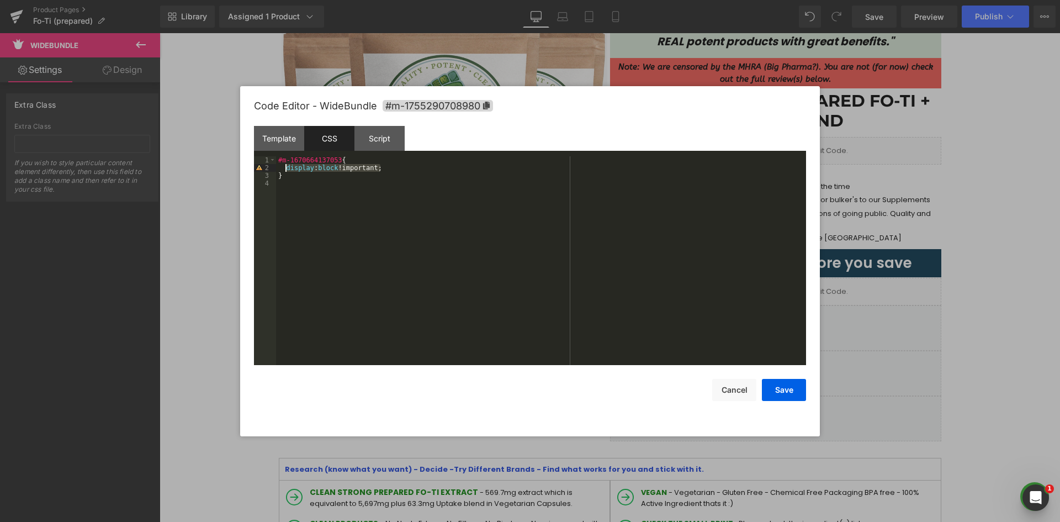
drag, startPoint x: 384, startPoint y: 168, endPoint x: 285, endPoint y: 166, distance: 99.4
click at [285, 166] on div "#m-1670664137053 { display : block !important; }" at bounding box center [541, 268] width 530 height 224
click at [784, 387] on button "Save" at bounding box center [784, 390] width 44 height 22
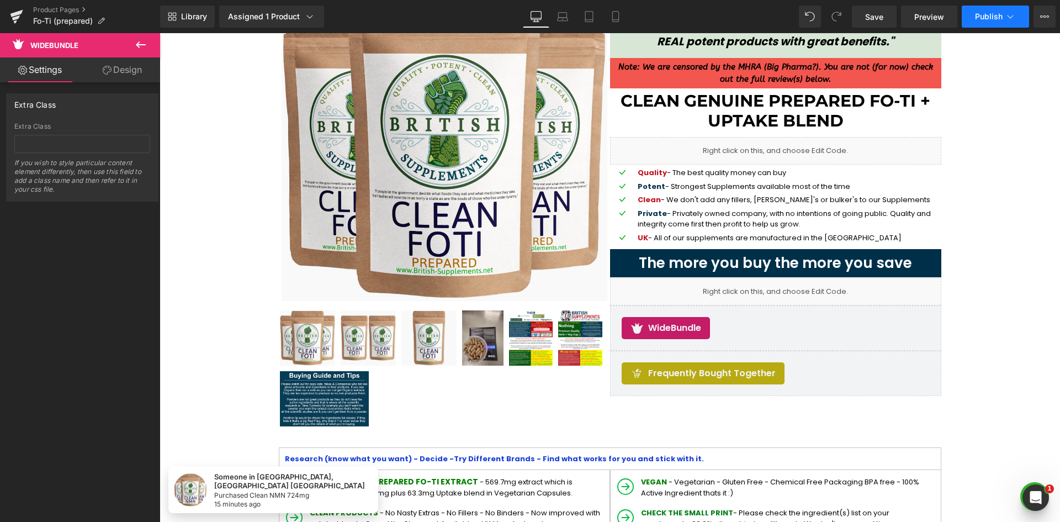
click at [986, 24] on button "Publish" at bounding box center [995, 17] width 67 height 22
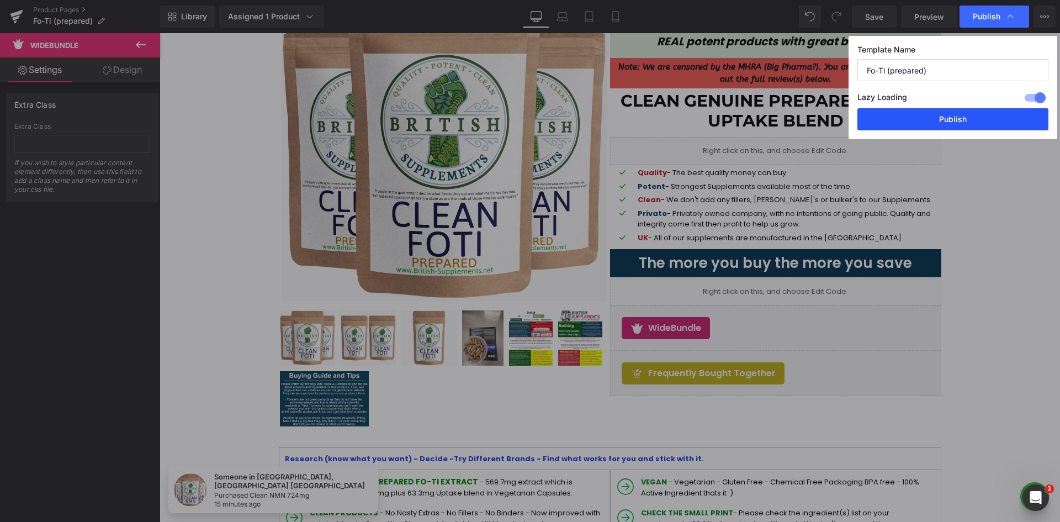
click at [988, 125] on button "Publish" at bounding box center [952, 119] width 191 height 22
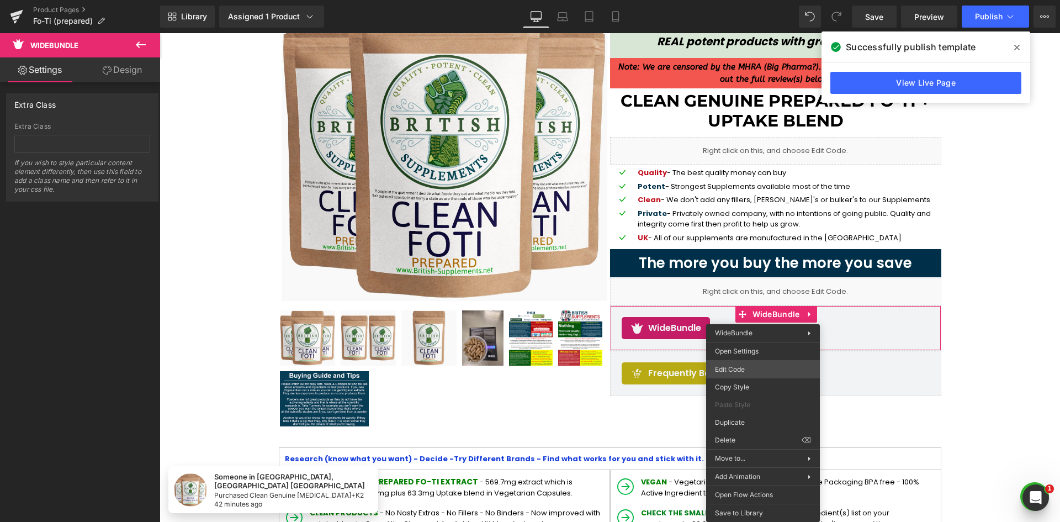
click at [764, 0] on div "Liquid You are previewing how the will restyle your page. You can not edit Elem…" at bounding box center [530, 0] width 1060 height 0
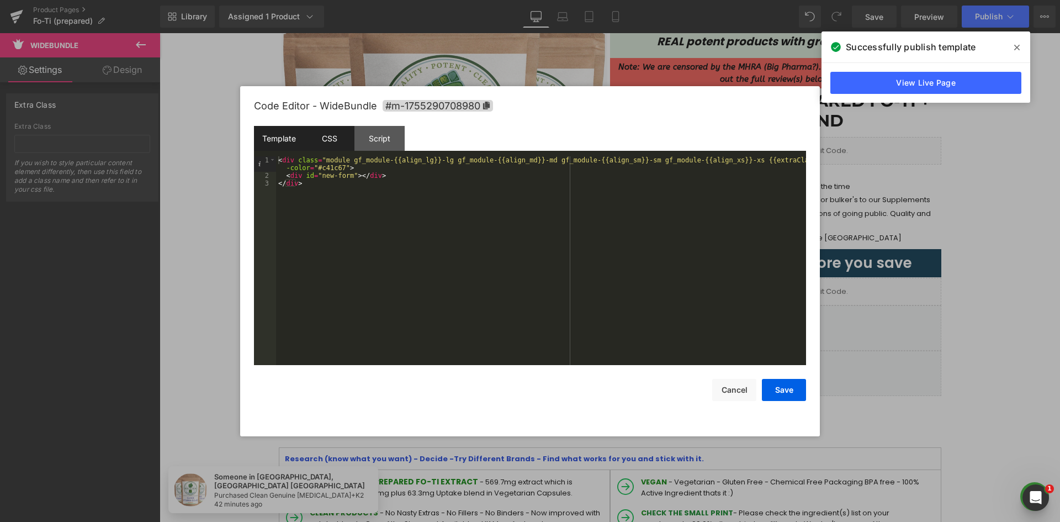
click at [337, 132] on div "CSS" at bounding box center [329, 138] width 50 height 25
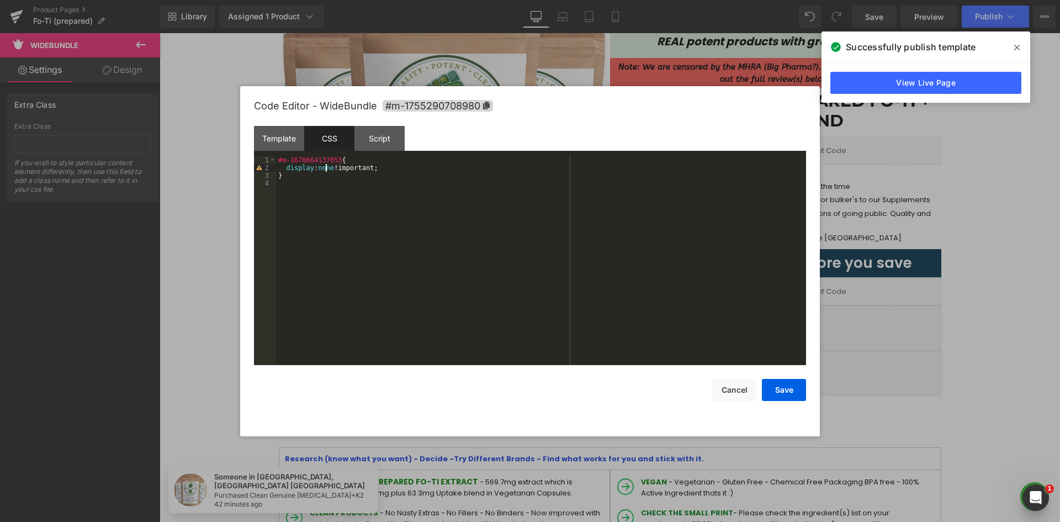
click at [325, 169] on div "#m-1670664137053 { display : none !important; }" at bounding box center [541, 268] width 530 height 224
click at [796, 393] on button "Save" at bounding box center [784, 390] width 44 height 22
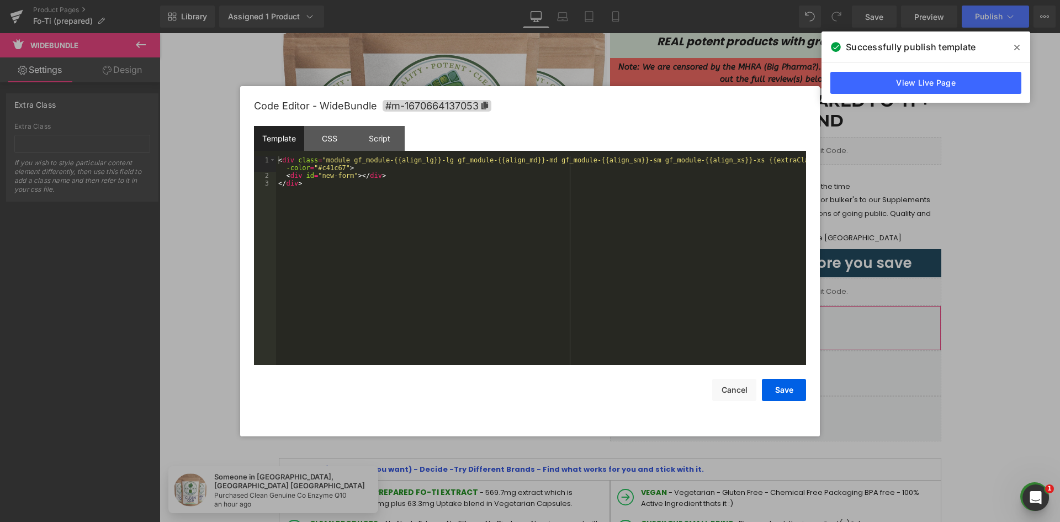
click at [733, 0] on div "Liquid You are previewing how the will restyle your page. You can not edit Elem…" at bounding box center [530, 0] width 1060 height 0
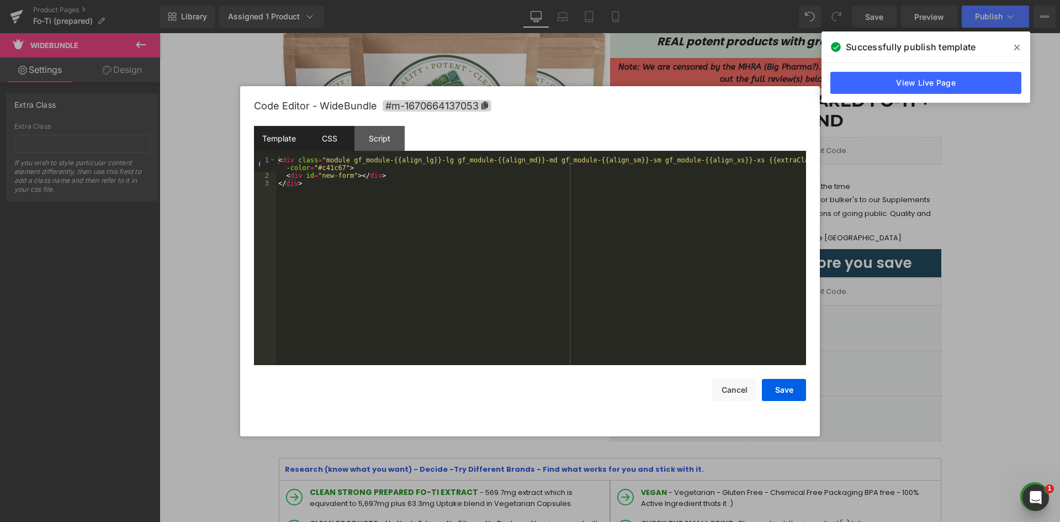
click at [317, 136] on div "CSS" at bounding box center [329, 138] width 50 height 25
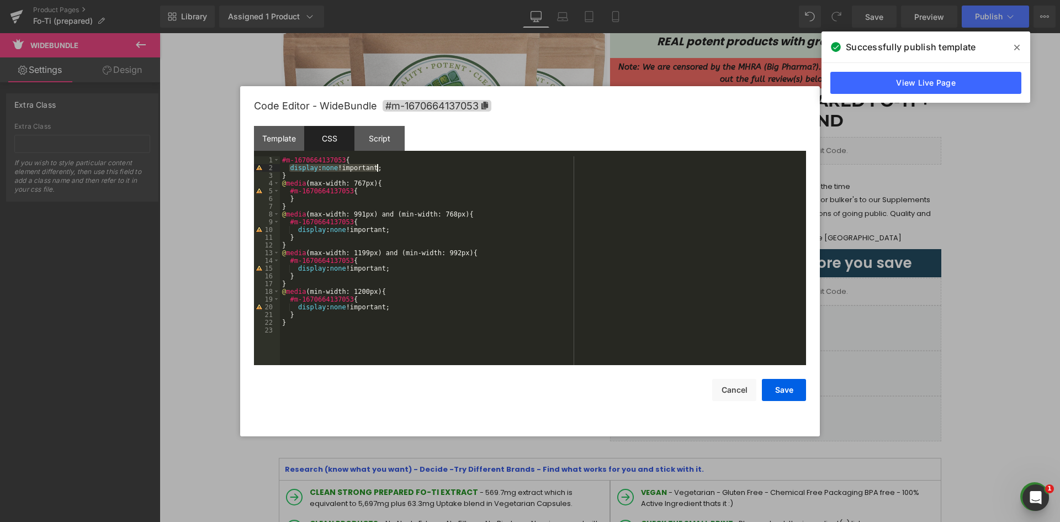
drag, startPoint x: 290, startPoint y: 166, endPoint x: 380, endPoint y: 168, distance: 90.0
click at [380, 168] on div "#m-1670664137053 { display : none !important; } @ media (max-width: 767px) { #m…" at bounding box center [543, 268] width 526 height 224
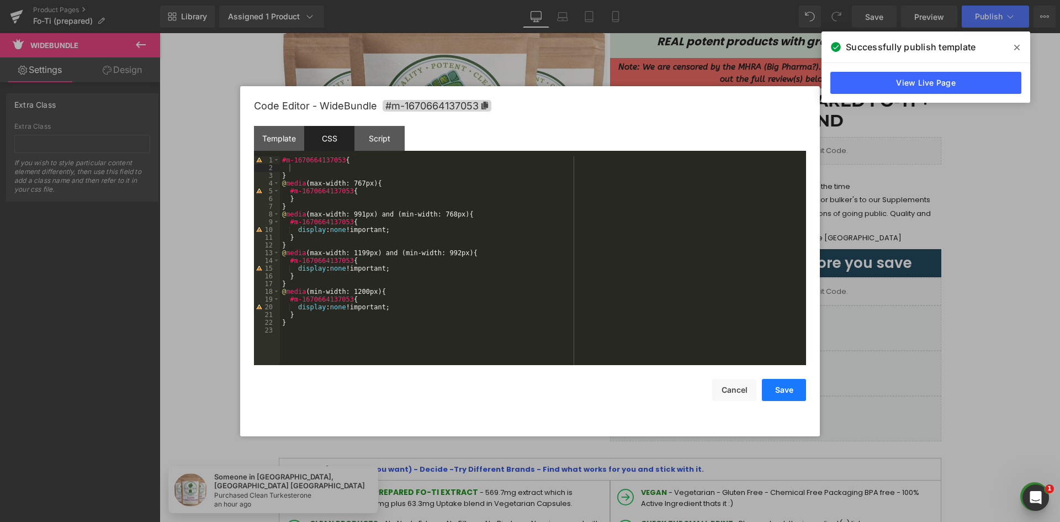
click at [775, 389] on button "Save" at bounding box center [784, 390] width 44 height 22
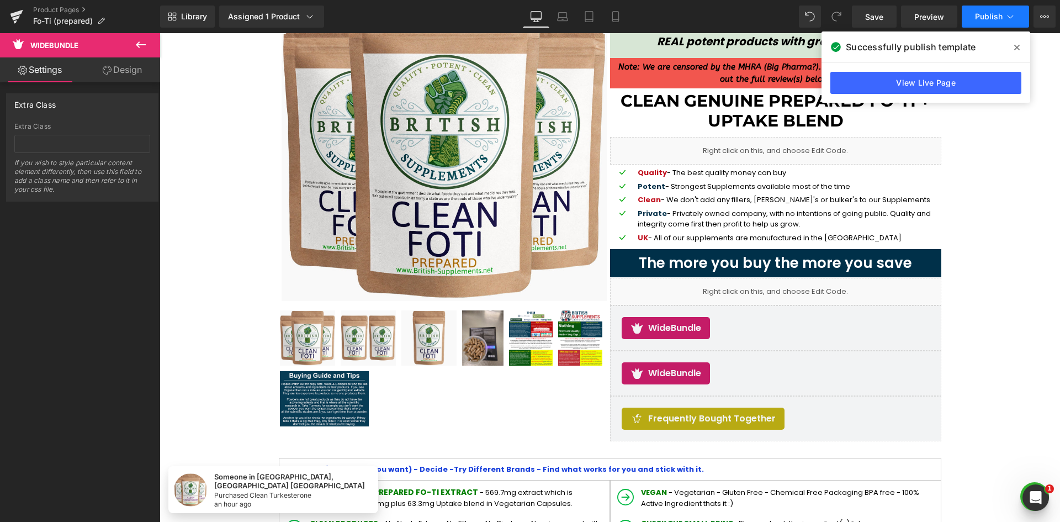
click at [989, 20] on span "Publish" at bounding box center [989, 16] width 28 height 9
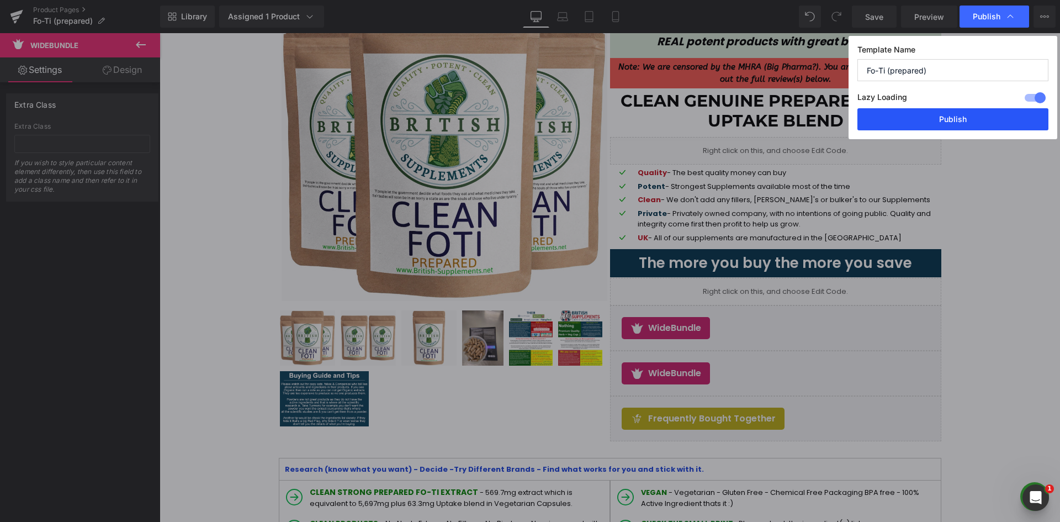
click at [967, 117] on button "Publish" at bounding box center [952, 119] width 191 height 22
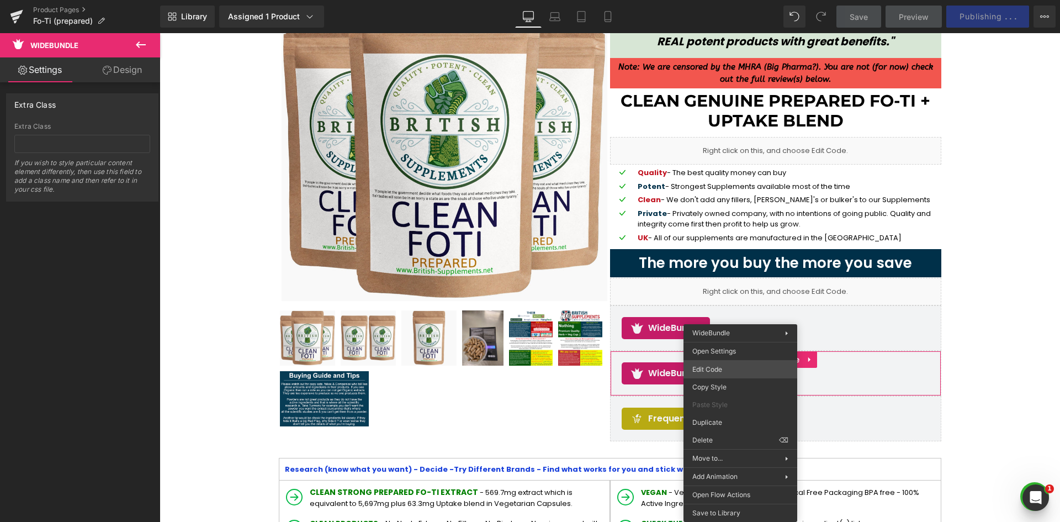
click at [733, 0] on div "Liquid You are previewing how the will restyle your page. You can not edit Elem…" at bounding box center [530, 0] width 1060 height 0
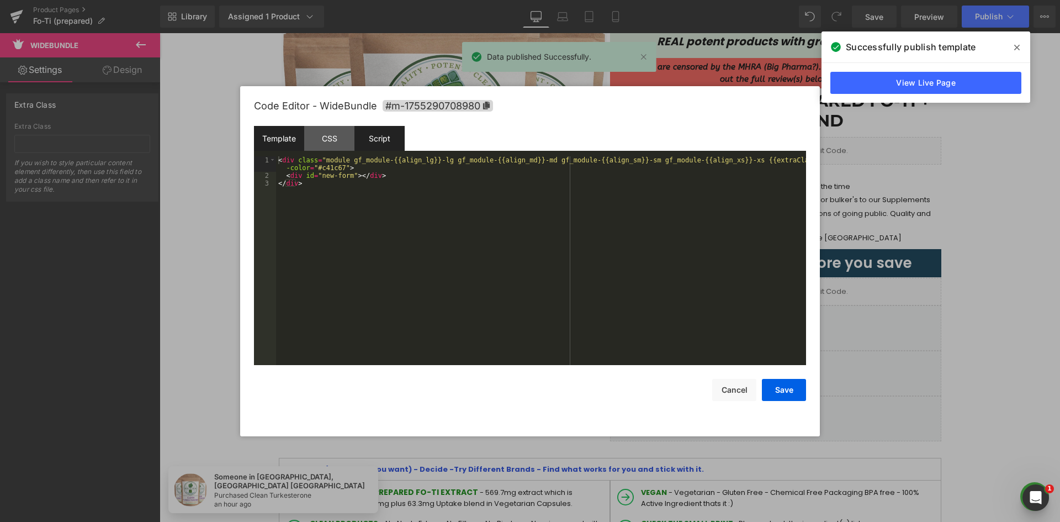
click at [319, 134] on div "CSS" at bounding box center [329, 138] width 50 height 25
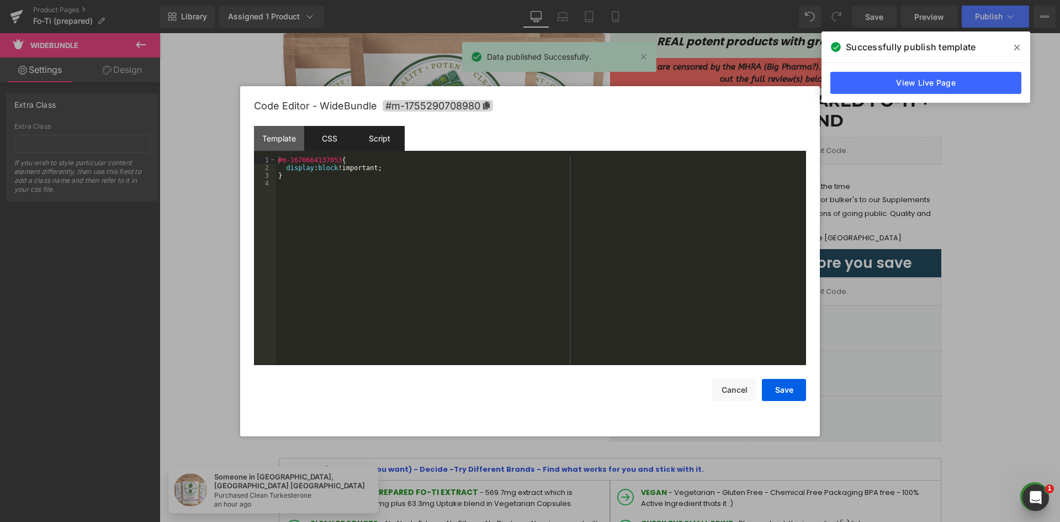
click at [366, 139] on div "Script" at bounding box center [379, 138] width 50 height 25
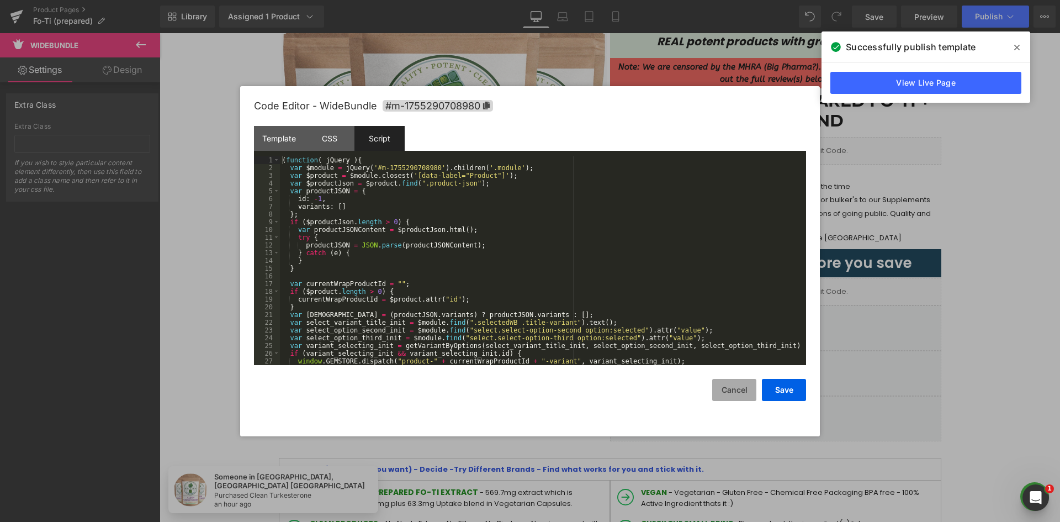
click at [740, 387] on button "Cancel" at bounding box center [734, 390] width 44 height 22
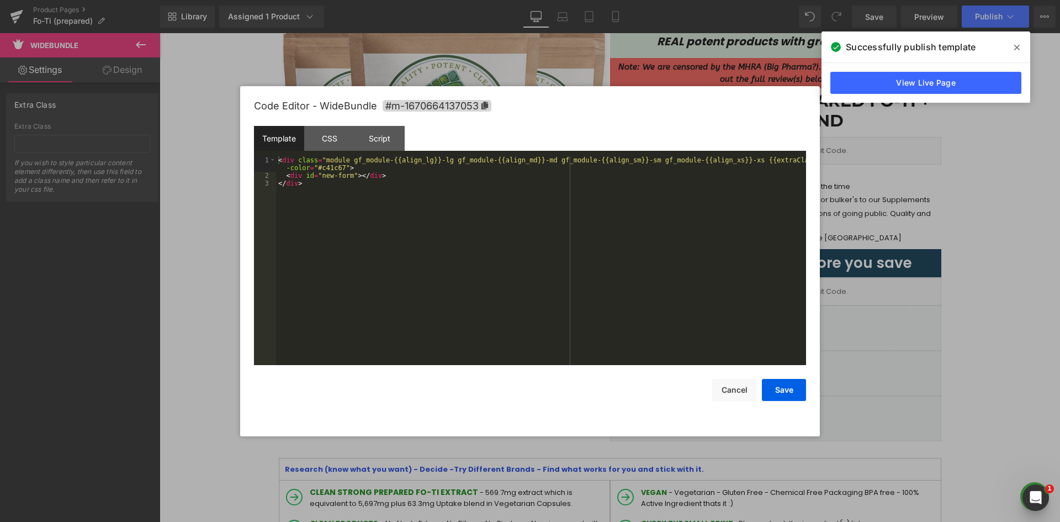
click at [728, 0] on div "Liquid You are previewing how the will restyle your page. You can not edit Elem…" at bounding box center [530, 0] width 1060 height 0
click at [330, 145] on div "CSS" at bounding box center [329, 138] width 50 height 25
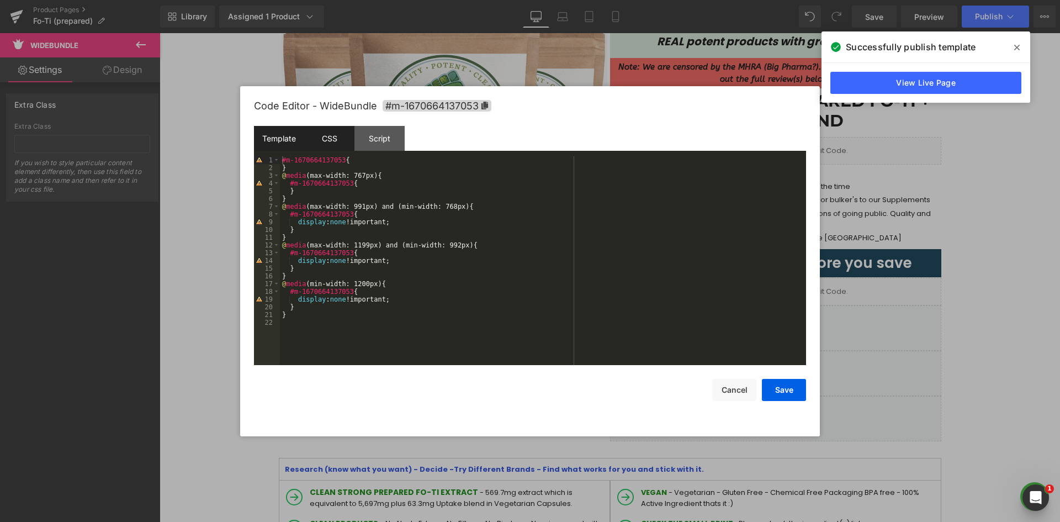
click at [285, 149] on div "Template" at bounding box center [279, 138] width 50 height 25
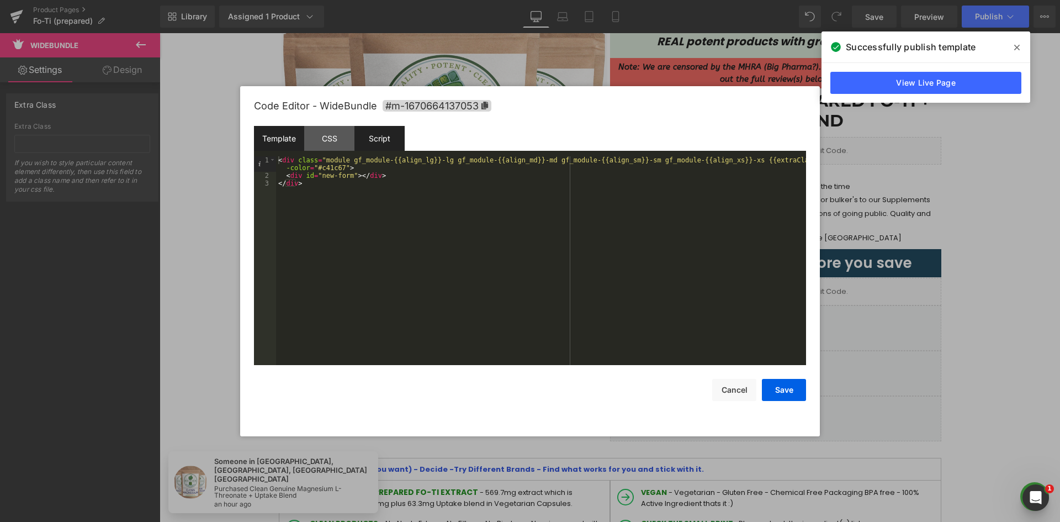
click at [376, 144] on div "Script" at bounding box center [379, 138] width 50 height 25
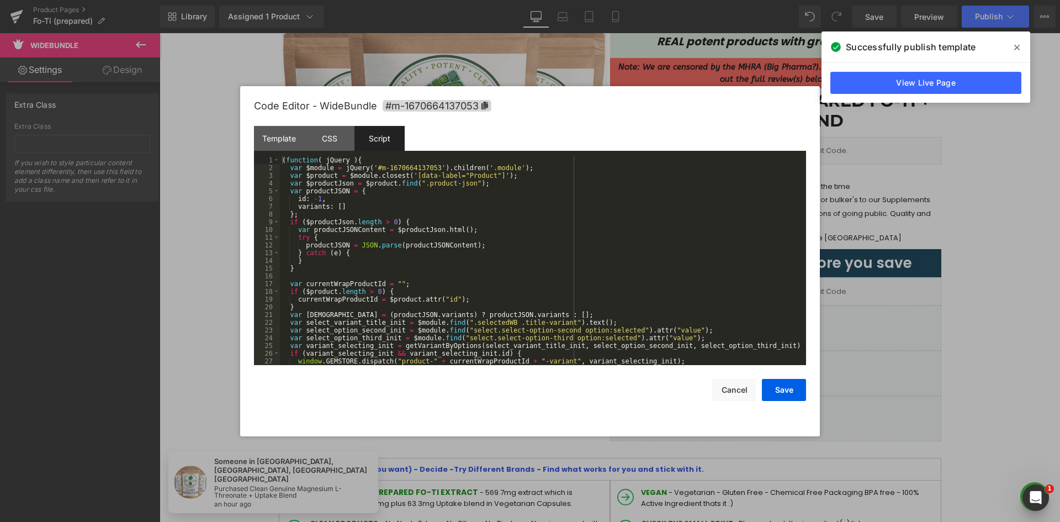
scroll to position [99, 0]
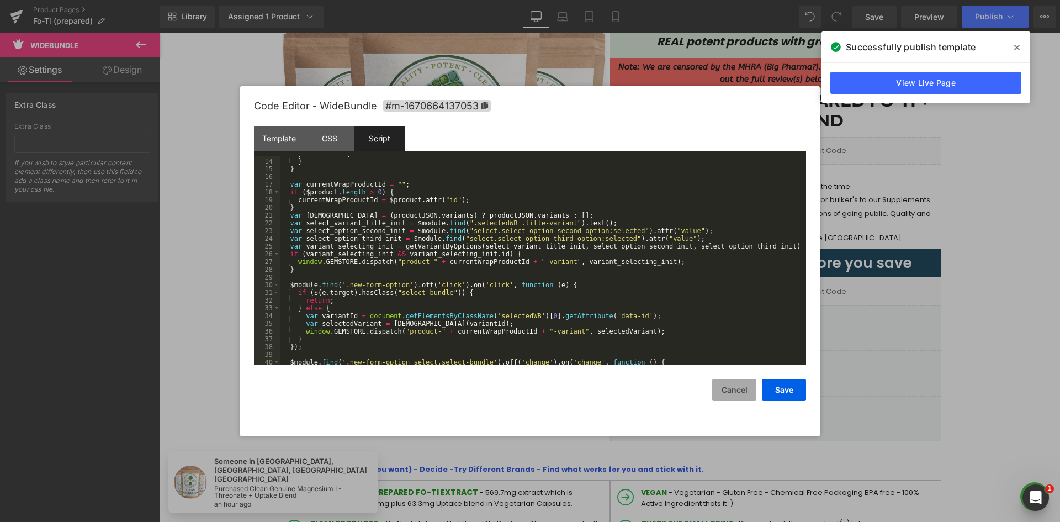
click at [728, 387] on button "Cancel" at bounding box center [734, 390] width 44 height 22
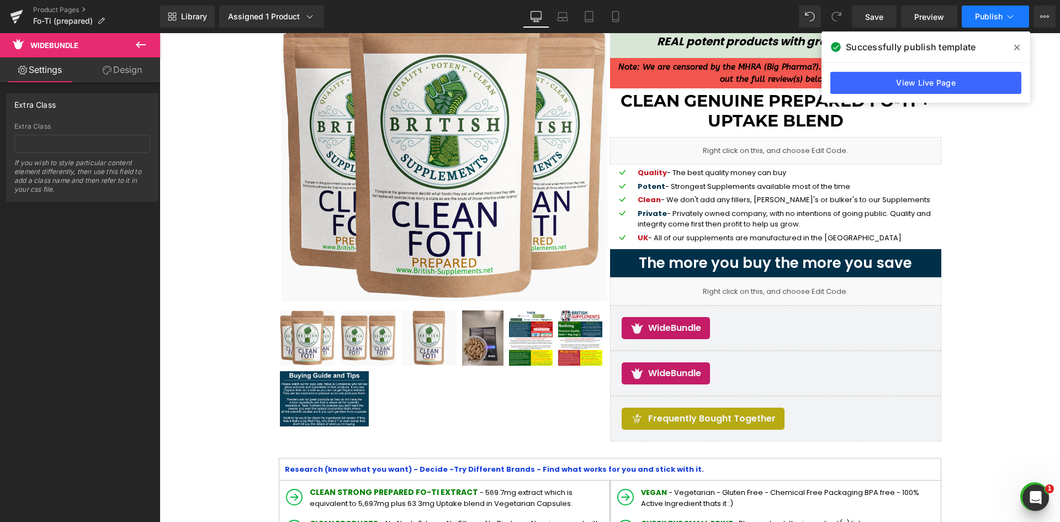
click at [990, 20] on span "Publish" at bounding box center [989, 16] width 28 height 9
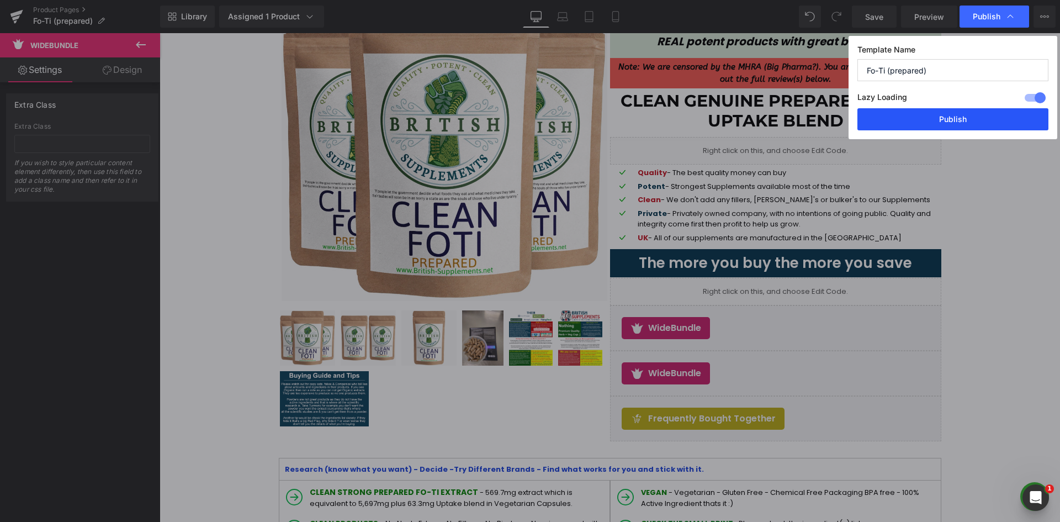
click at [968, 117] on button "Publish" at bounding box center [952, 119] width 191 height 22
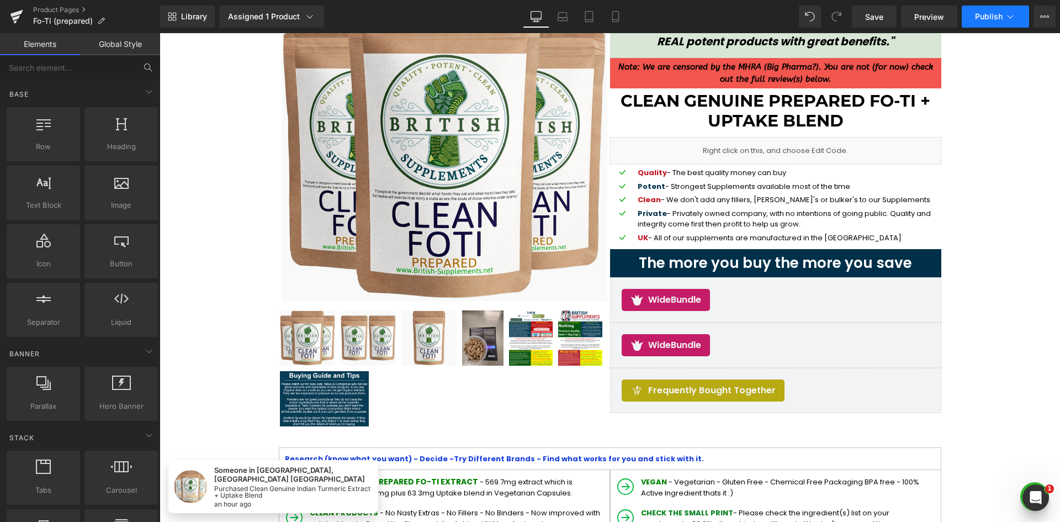
click at [1002, 20] on span "Publish" at bounding box center [989, 16] width 28 height 9
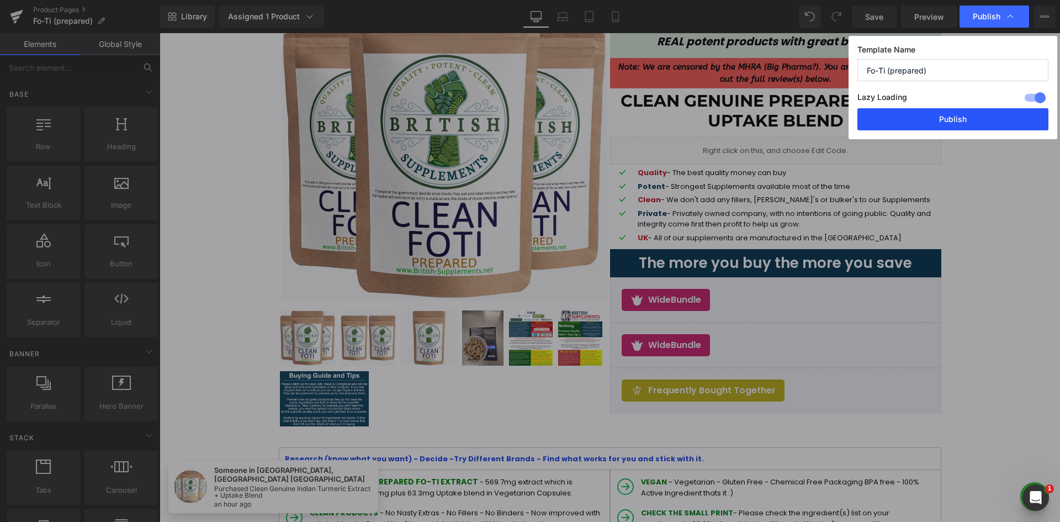
click at [968, 116] on button "Publish" at bounding box center [952, 119] width 191 height 22
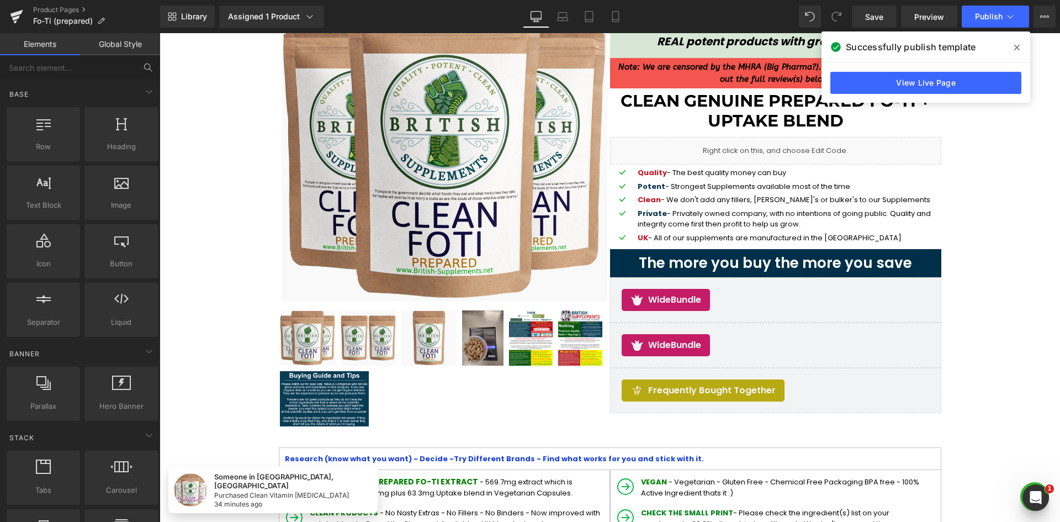
drag, startPoint x: 1013, startPoint y: 46, endPoint x: 867, endPoint y: 43, distance: 145.8
click at [1013, 46] on span at bounding box center [1017, 48] width 18 height 18
